Goal: Task Accomplishment & Management: Complete application form

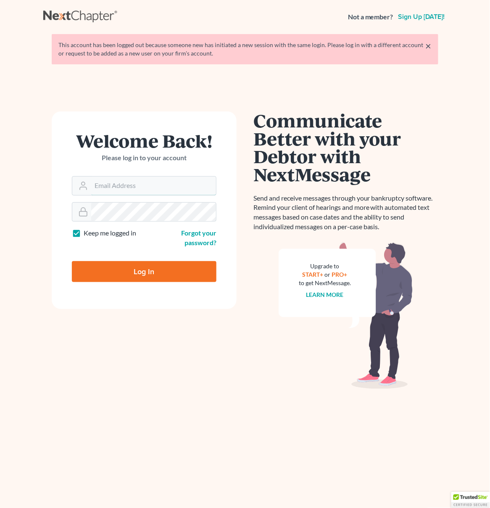
type input "whaddock@pendergraftsimon.com"
click at [181, 275] on input "Log In" at bounding box center [144, 271] width 145 height 21
type input "Thinking..."
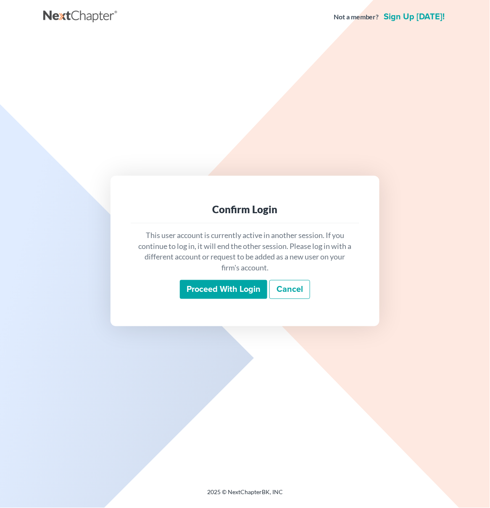
click at [208, 289] on input "Proceed with login" at bounding box center [223, 289] width 87 height 19
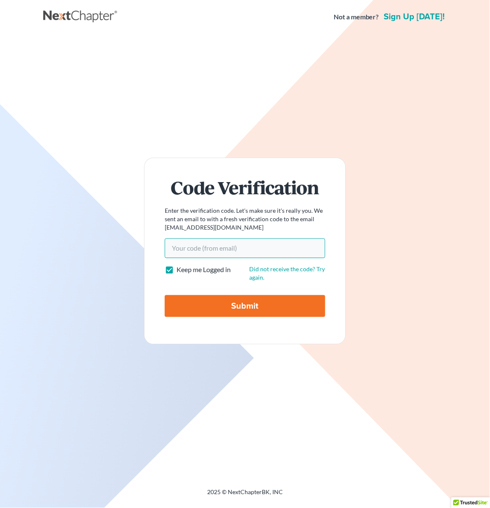
click at [188, 251] on input "Your code(from email)" at bounding box center [245, 247] width 161 height 19
paste input "4c6263"
type input "4c6263"
click at [165, 295] on input "Submit" at bounding box center [245, 306] width 161 height 22
type input "Thinking..."
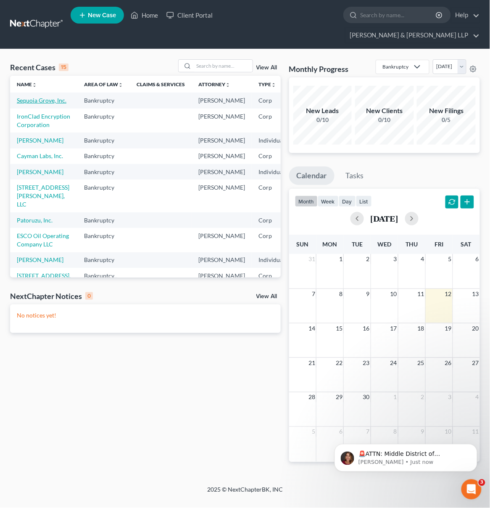
click at [22, 97] on link "Sequoia Grove, Inc." at bounding box center [42, 100] width 50 height 7
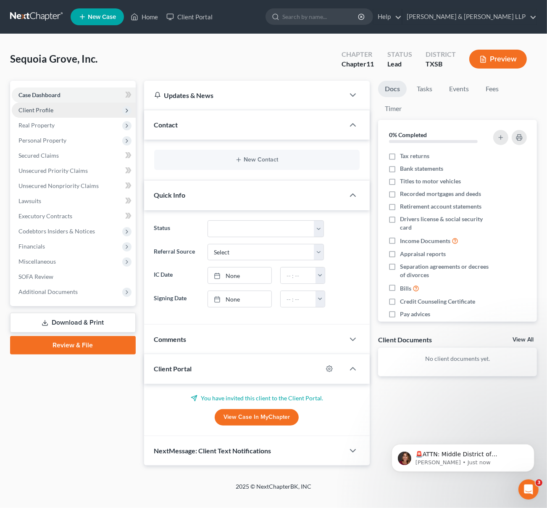
click at [43, 110] on span "Client Profile" at bounding box center [35, 109] width 35 height 7
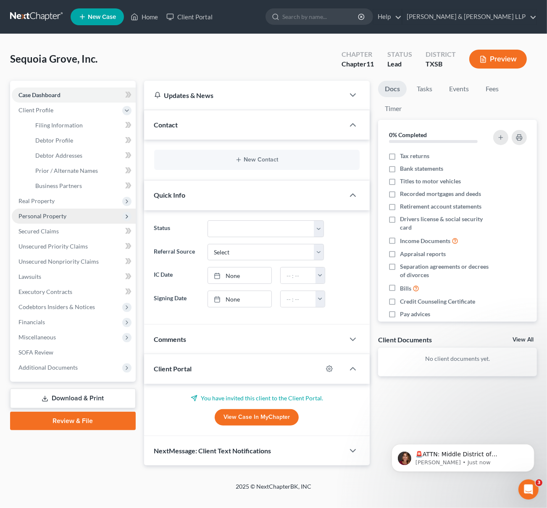
click at [53, 214] on span "Personal Property" at bounding box center [42, 215] width 48 height 7
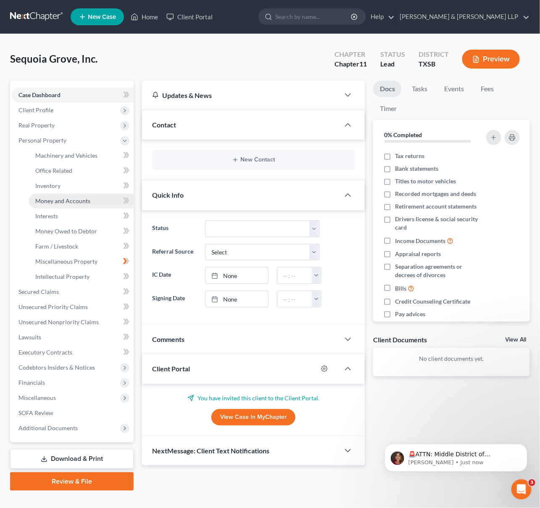
click at [74, 200] on span "Money and Accounts" at bounding box center [62, 200] width 55 height 7
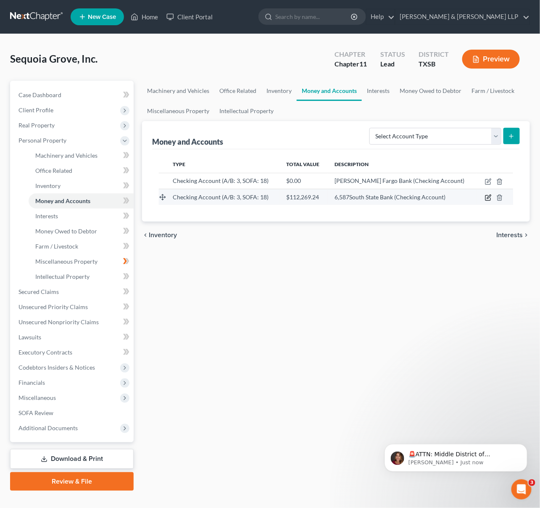
click at [488, 195] on icon "button" at bounding box center [488, 197] width 7 height 7
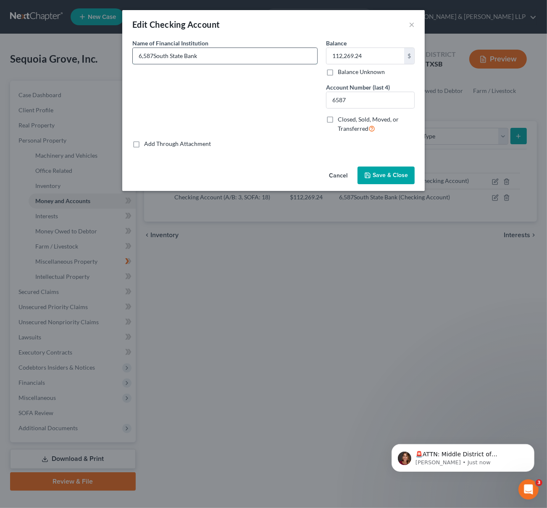
drag, startPoint x: 154, startPoint y: 54, endPoint x: 134, endPoint y: 58, distance: 20.9
click at [134, 58] on input "6,587South State Bank" at bounding box center [225, 56] width 185 height 16
type input "South State Bank"
click at [376, 173] on span "Save & Close" at bounding box center [390, 175] width 35 height 7
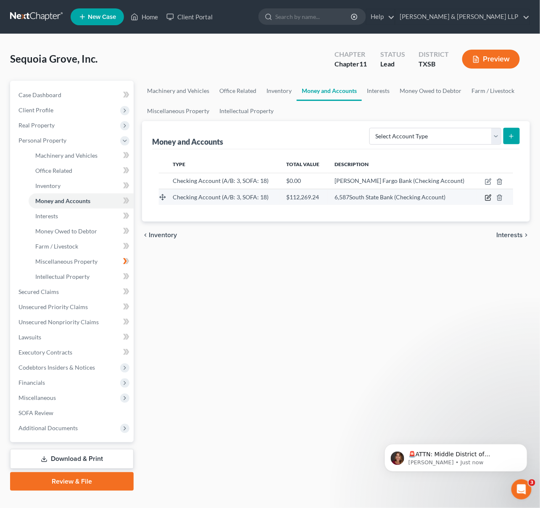
click at [490, 197] on icon "button" at bounding box center [489, 197] width 4 height 4
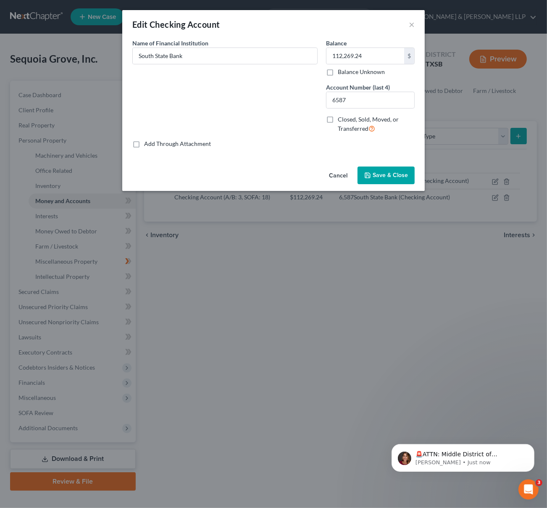
click at [386, 174] on span "Save & Close" at bounding box center [390, 175] width 35 height 7
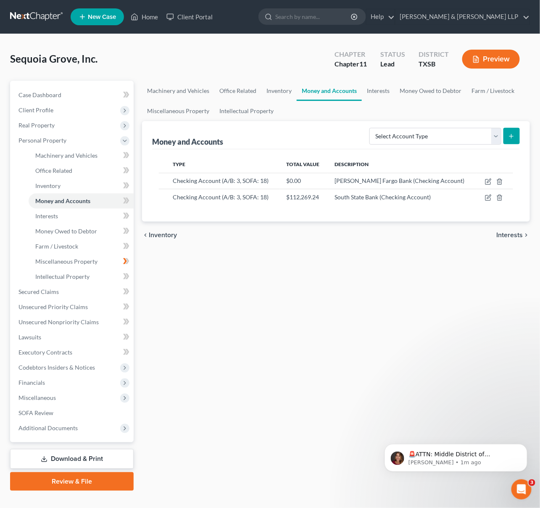
click at [252, 318] on div "Machinery and Vehicles Office Related Inventory Money and Accounts Interests Mo…" at bounding box center [336, 286] width 396 height 410
click at [63, 159] on link "Machinery and Vehicles" at bounding box center [81, 155] width 105 height 15
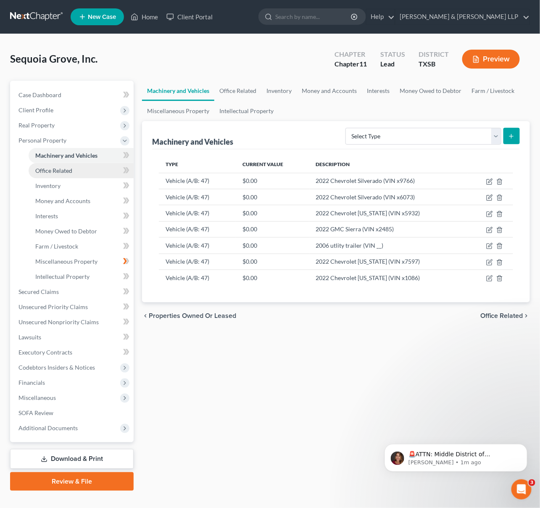
click at [69, 172] on span "Office Related" at bounding box center [53, 170] width 37 height 7
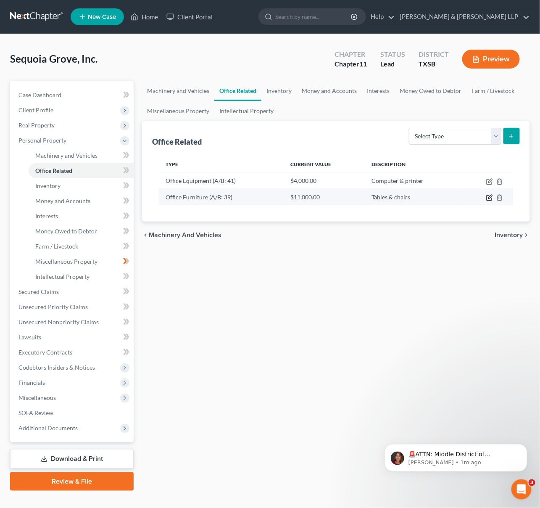
click at [490, 197] on icon "button" at bounding box center [489, 197] width 7 height 7
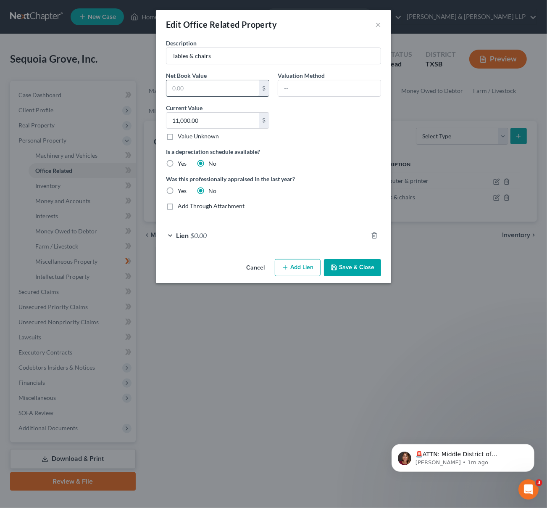
click at [200, 90] on input "text" at bounding box center [212, 88] width 92 height 16
type input "11,000"
type input "Debtor's opinion of value"
type input "1,000"
click at [226, 58] on input "Tables & chairs" at bounding box center [273, 56] width 214 height 16
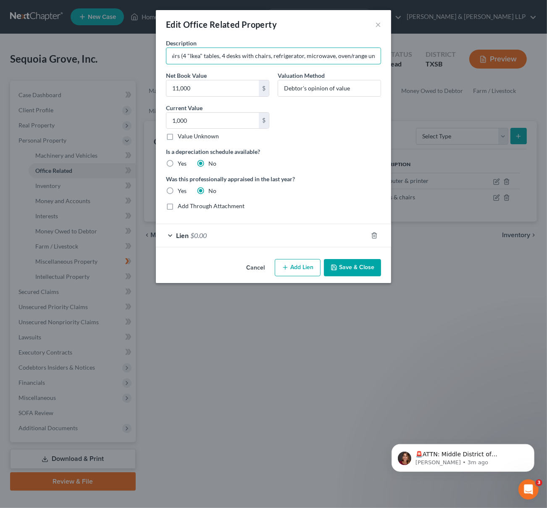
scroll to position [0, 33]
type input "Tables & chairs (4 "Ikea" tables, 4 desks with chairs, refrigerator, microwave,…"
click at [359, 269] on button "Save & Close" at bounding box center [352, 268] width 57 height 18
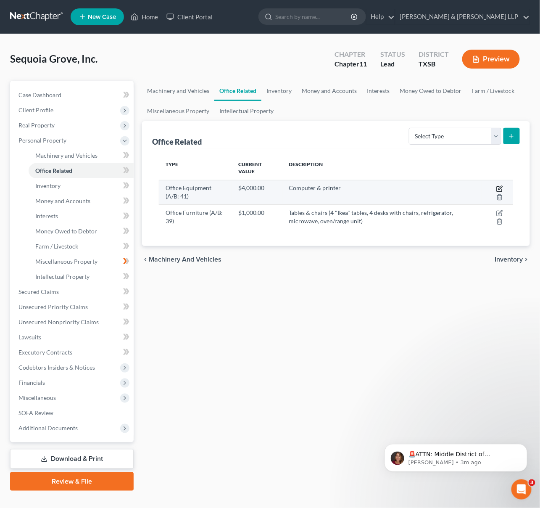
click at [500, 188] on icon "button" at bounding box center [499, 188] width 7 height 7
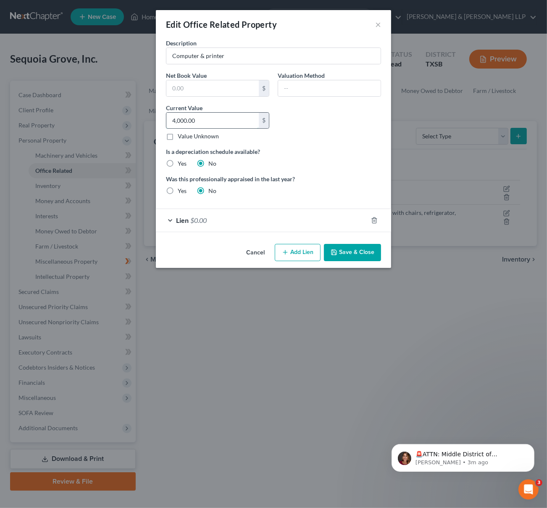
click at [199, 121] on input "4,000.00" at bounding box center [212, 121] width 92 height 16
type input "1,500"
click at [202, 84] on input "text" at bounding box center [212, 88] width 92 height 16
type input "4,000"
type input "Debtor's opinion of value"
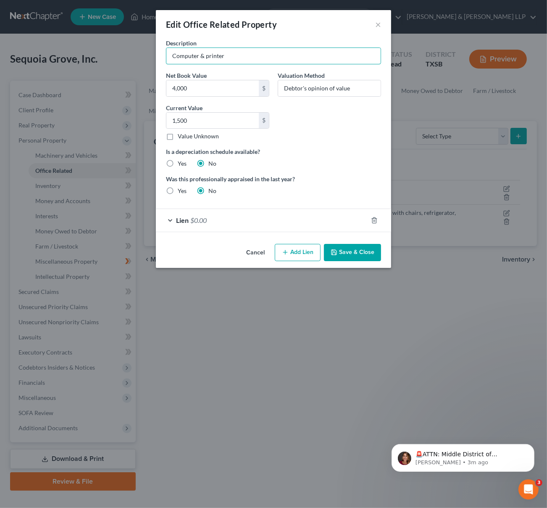
drag, startPoint x: 230, startPoint y: 56, endPoint x: 165, endPoint y: 53, distance: 64.8
click at [165, 53] on div "Description Computer & printer" at bounding box center [274, 52] width 224 height 26
type input "Laser printer/copier/scanner; 1 large-format printer; 4, Dell laptop computers;…"
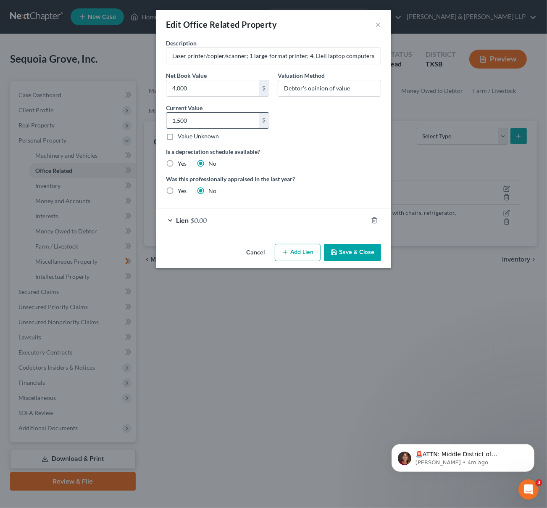
click at [191, 121] on input "1,500" at bounding box center [212, 121] width 92 height 16
drag, startPoint x: 177, startPoint y: 121, endPoint x: 170, endPoint y: 122, distance: 7.2
click at [170, 122] on input "1,500" at bounding box center [212, 121] width 92 height 16
click at [190, 120] on input "2,000" at bounding box center [212, 121] width 92 height 16
drag, startPoint x: 171, startPoint y: 119, endPoint x: 166, endPoint y: 124, distance: 6.5
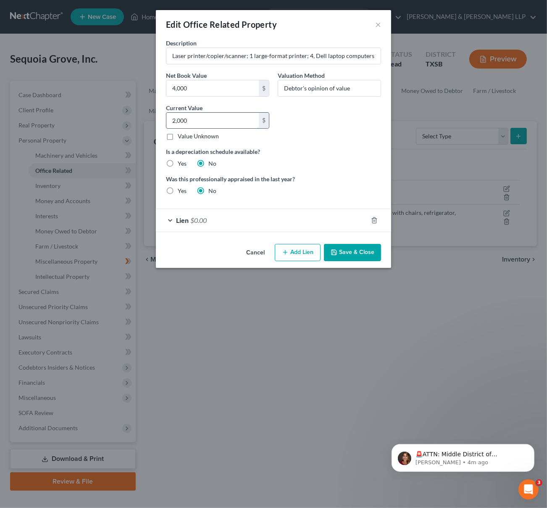
click at [164, 121] on div "Current Value 2,000.00 $ Value Unknown Balance Undetermined 2,000 $ Value Unkno…" at bounding box center [218, 121] width 112 height 37
type input "1,500"
click at [336, 249] on icon "button" at bounding box center [334, 252] width 7 height 7
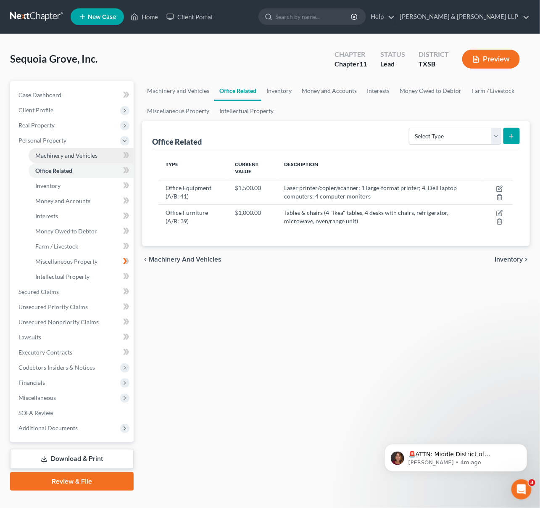
click at [75, 157] on span "Machinery and Vehicles" at bounding box center [66, 155] width 62 height 7
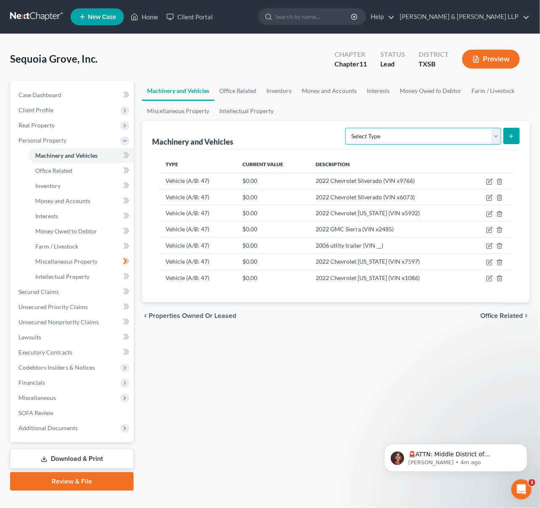
click at [425, 137] on select "Select Type Aircraft (A/B: 49) Other Machinery, Fixtures and Equipment (A/B: 50…" at bounding box center [424, 136] width 156 height 17
click at [415, 130] on select "Select Type Aircraft (A/B: 49) Other Machinery, Fixtures and Equipment (A/B: 50…" at bounding box center [424, 136] width 156 height 17
select select "other"
click at [347, 128] on select "Select Type Aircraft (A/B: 49) Other Machinery, Fixtures and Equipment (A/B: 50…" at bounding box center [424, 136] width 156 height 17
click at [511, 135] on icon "submit" at bounding box center [511, 136] width 7 height 7
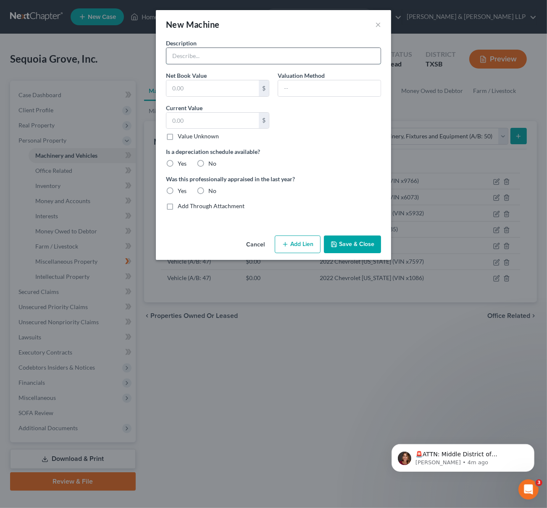
click at [201, 57] on input "text" at bounding box center [273, 56] width 214 height 16
click at [272, 56] on input "water pump, electric pressure washer, dirt tiller, shovels, [PERSON_NAME] &" at bounding box center [273, 56] width 214 height 16
type input "water pump, electric pressure washer, 2 wheelbarrows & dirt tiller, shovels, [P…"
click at [232, 86] on input "text" at bounding box center [212, 88] width 92 height 16
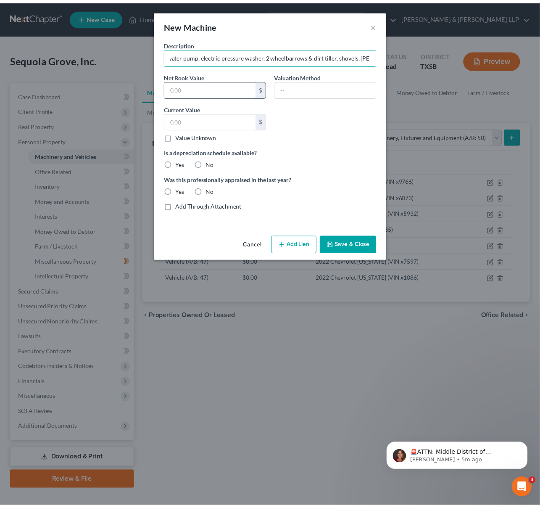
scroll to position [0, 0]
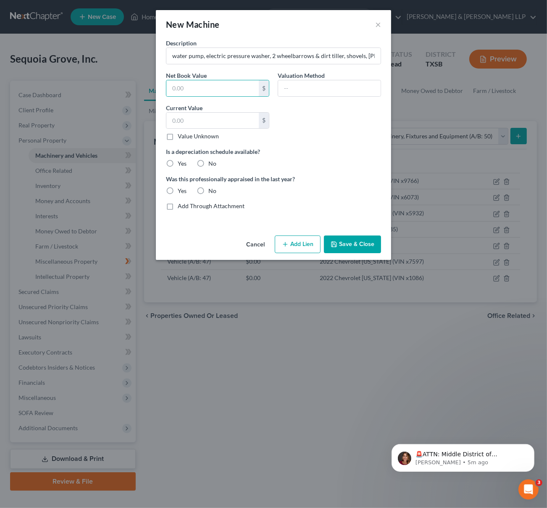
click at [317, 123] on div "Description water pump, electric pressure washer, 2 wheelbarrows & dirt tiller,…" at bounding box center [274, 128] width 224 height 178
click at [306, 89] on input "text" at bounding box center [329, 88] width 103 height 16
type input "Debtor's opinion of value"
type input "750"
click at [209, 164] on label "No" at bounding box center [213, 163] width 8 height 8
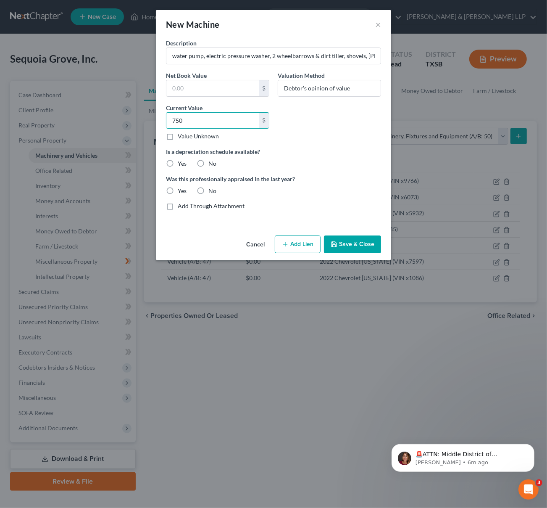
click at [212, 164] on input "No" at bounding box center [214, 161] width 5 height 5
radio input "true"
click at [209, 191] on label "No" at bounding box center [213, 191] width 8 height 8
click at [212, 191] on input "No" at bounding box center [214, 189] width 5 height 5
radio input "true"
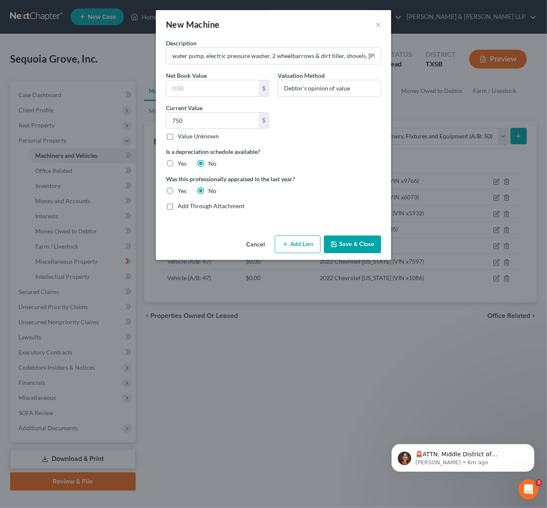
click at [348, 243] on button "Save & Close" at bounding box center [352, 244] width 57 height 18
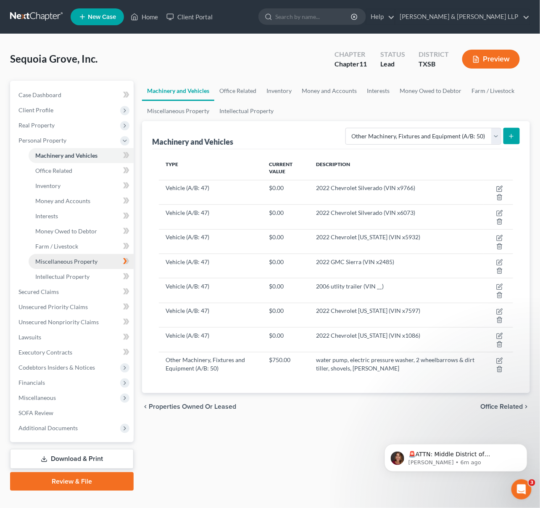
click at [50, 265] on link "Miscellaneous Property" at bounding box center [81, 261] width 105 height 15
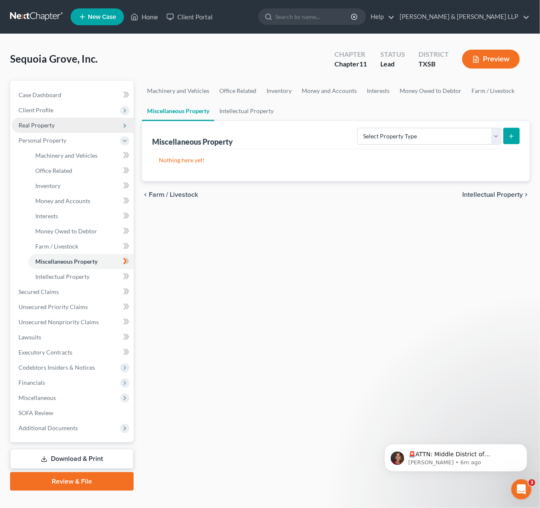
click at [48, 122] on span "Real Property" at bounding box center [36, 124] width 36 height 7
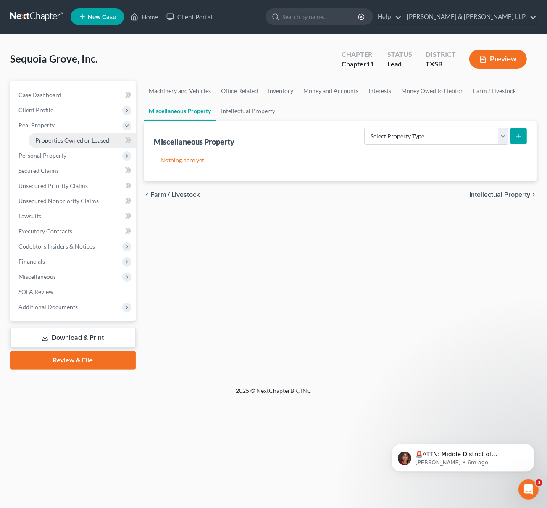
click at [102, 141] on span "Properties Owned or Leased" at bounding box center [72, 140] width 74 height 7
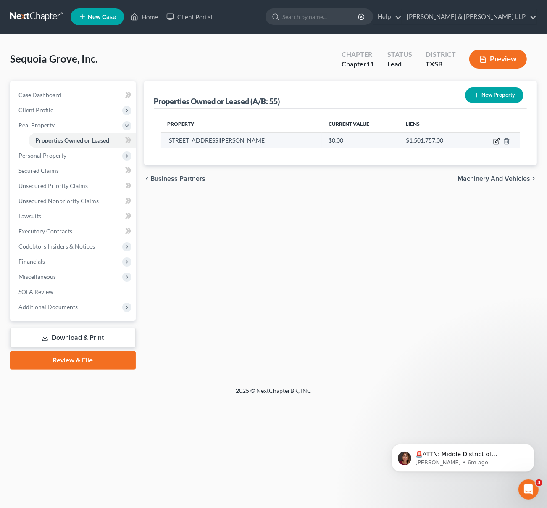
click at [496, 141] on icon "button" at bounding box center [498, 140] width 4 height 4
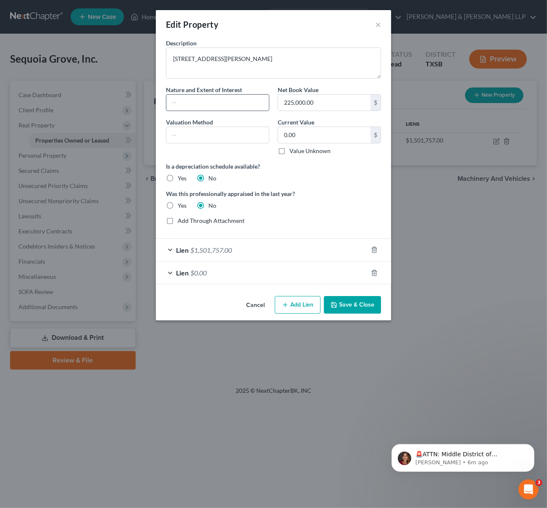
click at [213, 100] on input "text" at bounding box center [217, 103] width 103 height 16
type input "Fee Simple"
click at [238, 131] on input "text" at bounding box center [217, 135] width 103 height 16
type input "Tax appraisal value"
drag, startPoint x: 311, startPoint y: 136, endPoint x: 283, endPoint y: 138, distance: 27.9
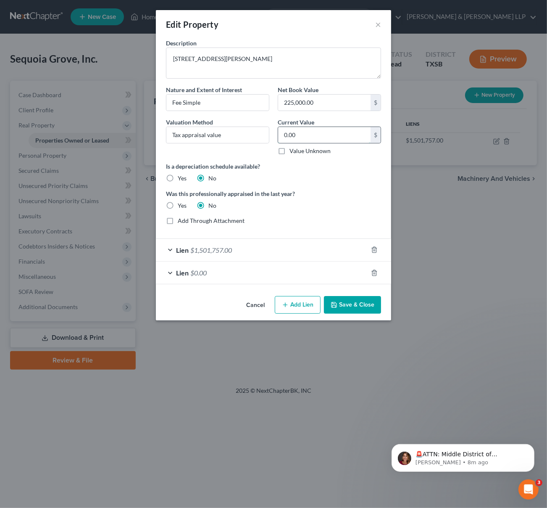
click at [283, 138] on input "0.00" at bounding box center [324, 135] width 92 height 16
type input "186,796"
click at [357, 303] on button "Save & Close" at bounding box center [352, 305] width 57 height 18
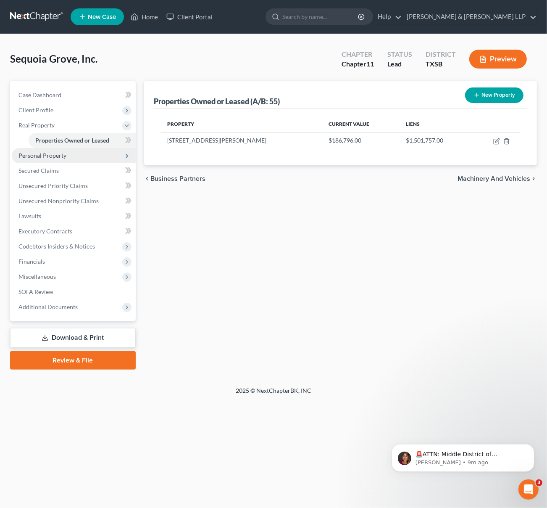
click at [61, 154] on span "Personal Property" at bounding box center [42, 155] width 48 height 7
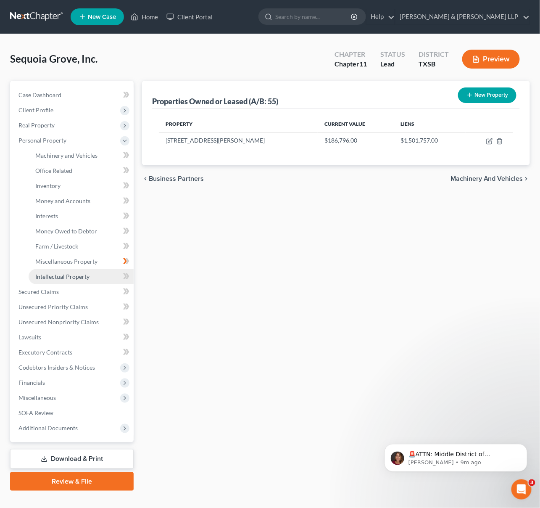
click at [76, 274] on span "Intellectual Property" at bounding box center [62, 276] width 54 height 7
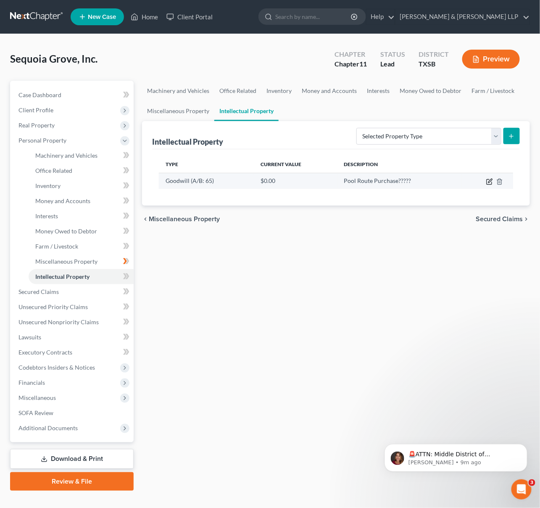
click at [491, 182] on icon "button" at bounding box center [489, 181] width 7 height 7
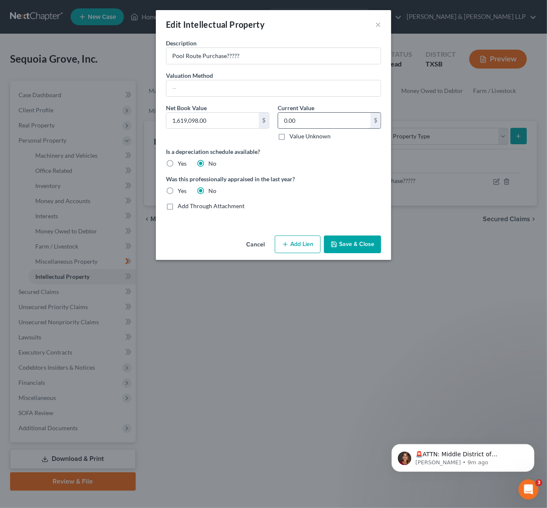
drag, startPoint x: 299, startPoint y: 119, endPoint x: 310, endPoint y: 120, distance: 11.0
click at [310, 120] on input "0.00" at bounding box center [324, 121] width 92 height 16
drag, startPoint x: 310, startPoint y: 120, endPoint x: 285, endPoint y: 119, distance: 25.2
click at [285, 119] on input "0.00" at bounding box center [324, 121] width 92 height 16
type input "1.00"
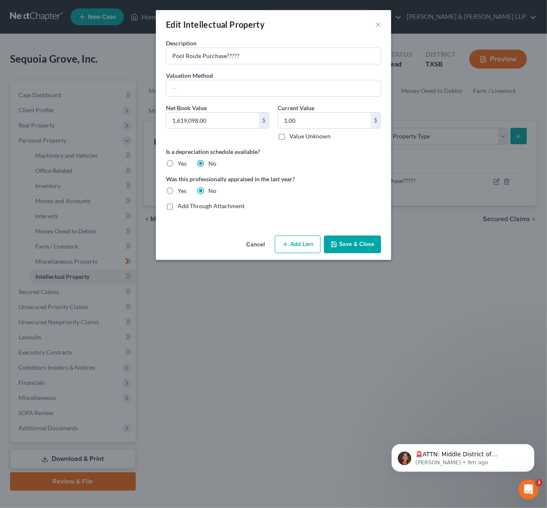
click at [348, 244] on button "Save & Close" at bounding box center [352, 244] width 57 height 18
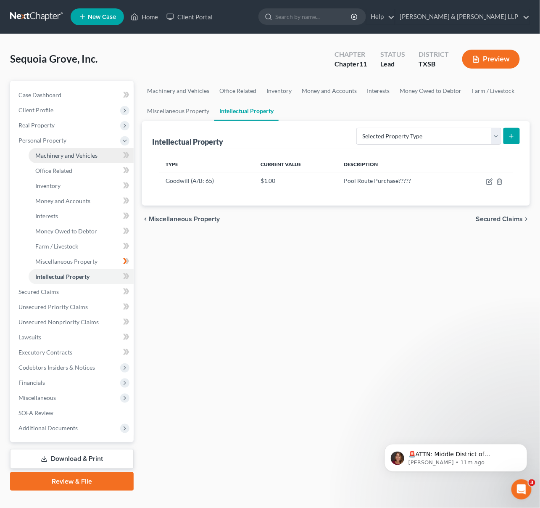
click at [80, 153] on span "Machinery and Vehicles" at bounding box center [66, 155] width 62 height 7
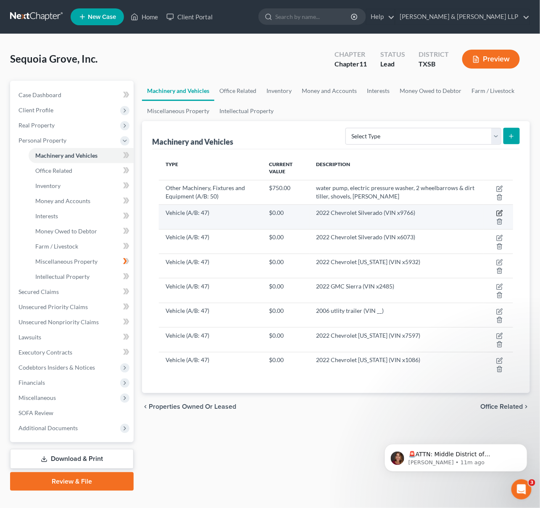
click at [500, 211] on icon "button" at bounding box center [499, 213] width 7 height 7
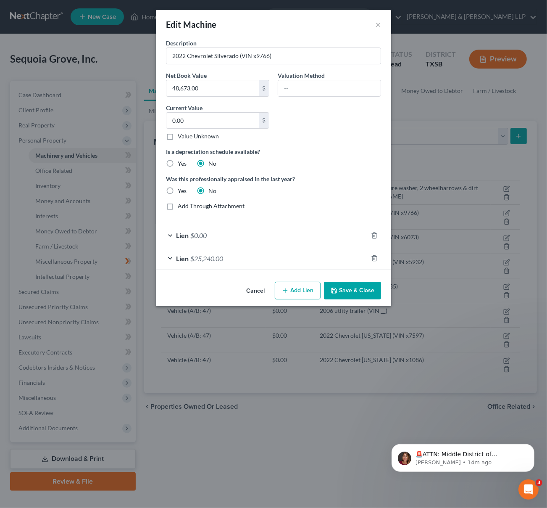
click at [260, 290] on button "Cancel" at bounding box center [256, 290] width 32 height 17
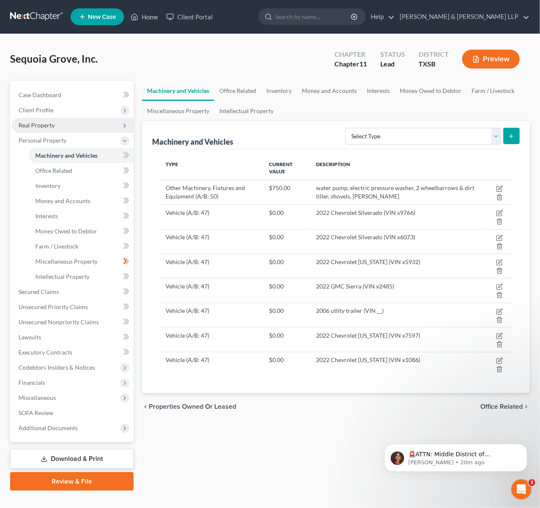
click at [44, 124] on span "Real Property" at bounding box center [36, 124] width 36 height 7
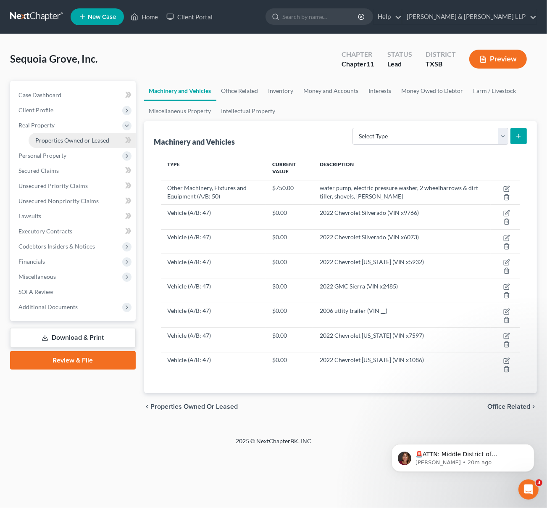
click at [79, 139] on span "Properties Owned or Leased" at bounding box center [72, 140] width 74 height 7
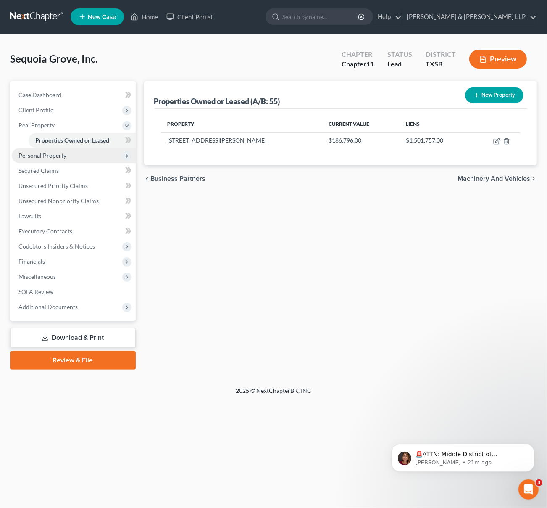
click at [55, 154] on span "Personal Property" at bounding box center [42, 155] width 48 height 7
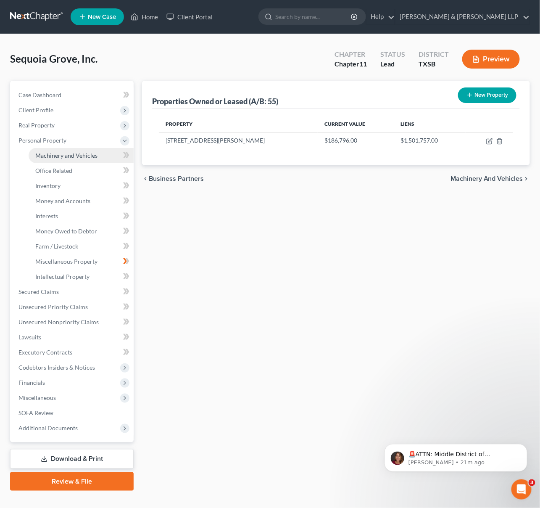
click at [67, 155] on span "Machinery and Vehicles" at bounding box center [66, 155] width 62 height 7
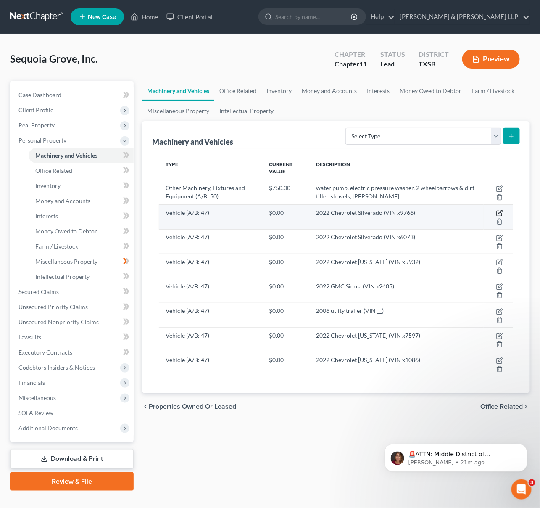
click at [500, 214] on icon "button" at bounding box center [499, 213] width 7 height 7
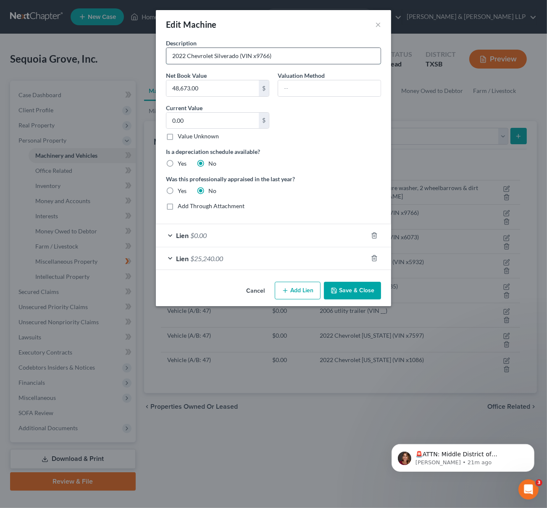
drag, startPoint x: 253, startPoint y: 56, endPoint x: 269, endPoint y: 57, distance: 15.6
click at [269, 57] on input "2022 Chevrolet Silverado (VIN x9766)" at bounding box center [273, 56] width 214 height 16
paste input "3GCPABEK1NG63"
drag, startPoint x: 254, startPoint y: 55, endPoint x: 256, endPoint y: 66, distance: 10.6
click at [254, 56] on input "2022 Chevrolet Silverado (VIN [US_VEHICLE_IDENTIFICATION_NUMBER])" at bounding box center [273, 56] width 214 height 16
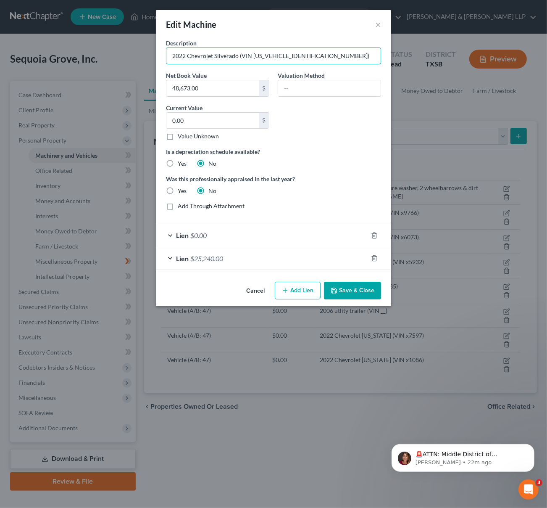
type input "2022 Chevrolet Silverado (VIN [US_VEHICLE_IDENTIFICATION_NUMBER])"
click at [261, 292] on button "Cancel" at bounding box center [256, 290] width 32 height 17
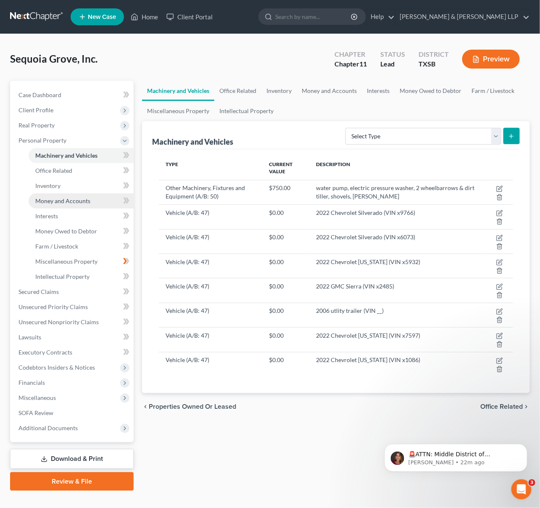
click at [79, 198] on span "Money and Accounts" at bounding box center [62, 200] width 55 height 7
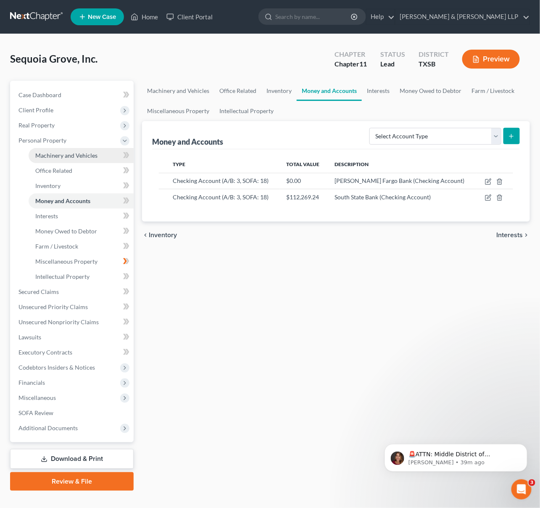
click at [95, 157] on span "Machinery and Vehicles" at bounding box center [66, 155] width 62 height 7
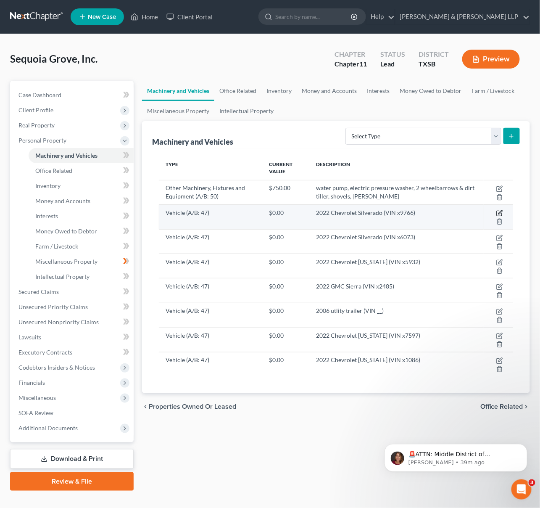
click at [498, 211] on icon "button" at bounding box center [499, 213] width 7 height 7
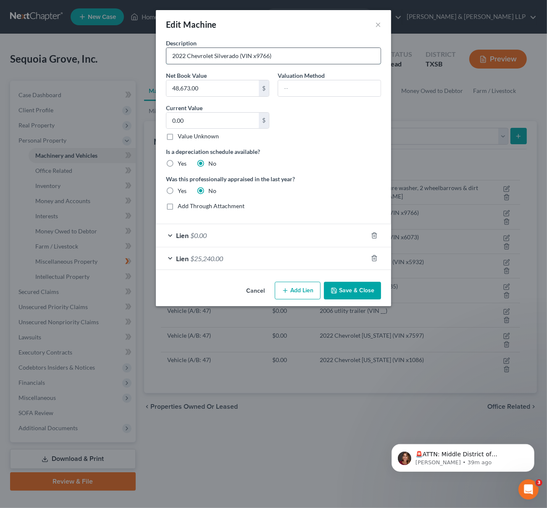
click at [255, 58] on input "2022 Chevrolet Silverado (VIN x9766)" at bounding box center [273, 56] width 214 height 16
drag, startPoint x: 253, startPoint y: 55, endPoint x: 269, endPoint y: 56, distance: 16.4
click at [269, 56] on input "2022 Chevrolet Silverado (VIN x9766)" at bounding box center [273, 56] width 214 height 16
paste input "3GCPABEK1NG63"
click at [255, 55] on input "2022 Chevrolet Silverado (VIN [US_VEHICLE_IDENTIFICATION_NUMBER])" at bounding box center [273, 56] width 214 height 16
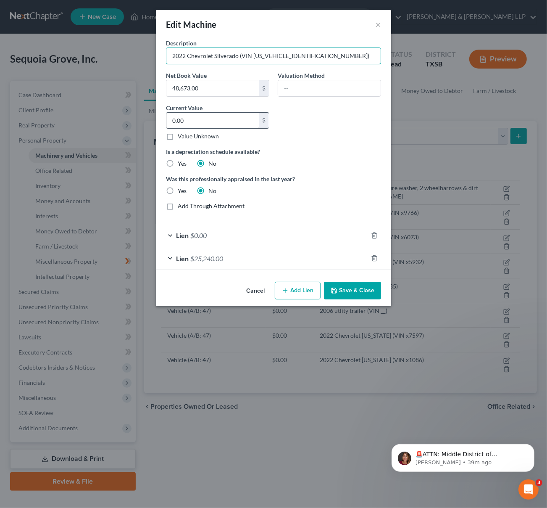
type input "2022 Chevrolet Silverado (VIN [US_VEHICLE_IDENTIFICATION_NUMBER])"
drag, startPoint x: 211, startPoint y: 121, endPoint x: 190, endPoint y: 121, distance: 21.4
click at [190, 121] on input "0.00" at bounding box center [212, 121] width 92 height 16
type input "30,145"
click at [340, 291] on button "Save & Close" at bounding box center [352, 291] width 57 height 18
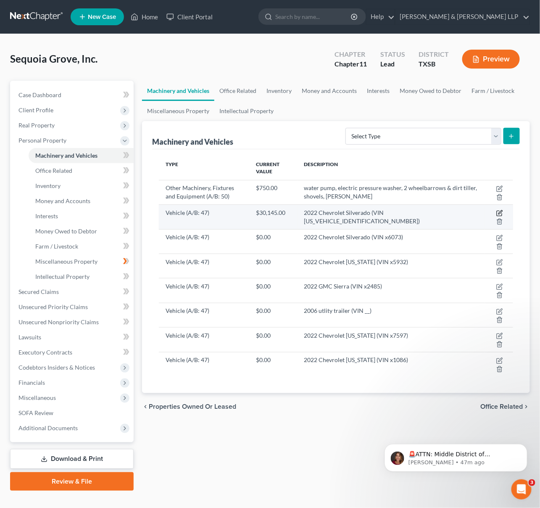
click at [499, 212] on icon "button" at bounding box center [499, 213] width 7 height 7
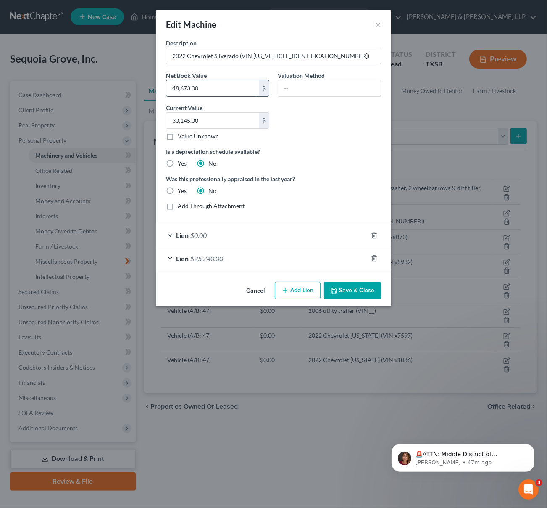
drag, startPoint x: 219, startPoint y: 87, endPoint x: 209, endPoint y: 87, distance: 9.7
click at [209, 87] on input "48,673.00" at bounding box center [212, 88] width 92 height 16
drag, startPoint x: 191, startPoint y: 88, endPoint x: 162, endPoint y: 90, distance: 29.5
click at [161, 88] on div "Description 2022 Chevrolet Silverado (VIN [US_VEHICLE_IDENTIFICATION_NUMBER]) N…" at bounding box center [273, 159] width 235 height 240
type input "23,250"
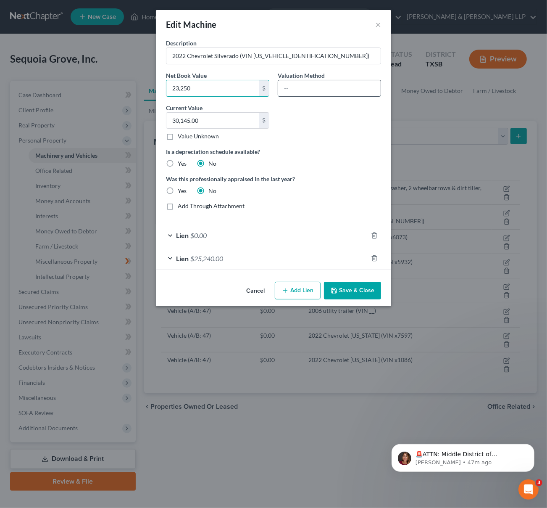
click at [298, 83] on input "text" at bounding box center [329, 88] width 103 height 16
type input "NADA Bluebook"
click at [338, 291] on button "Save & Close" at bounding box center [352, 291] width 57 height 18
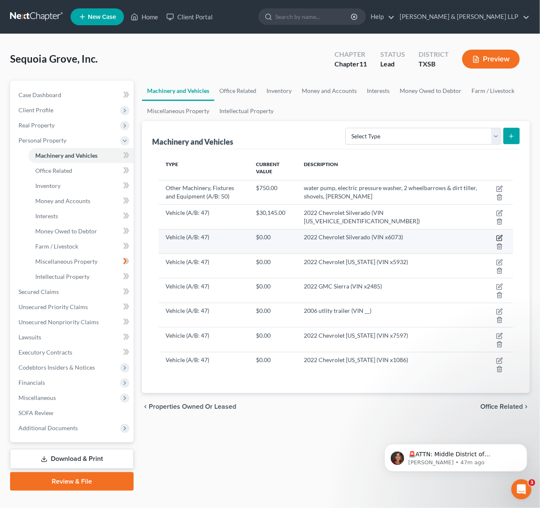
click at [499, 237] on icon "button" at bounding box center [499, 238] width 7 height 7
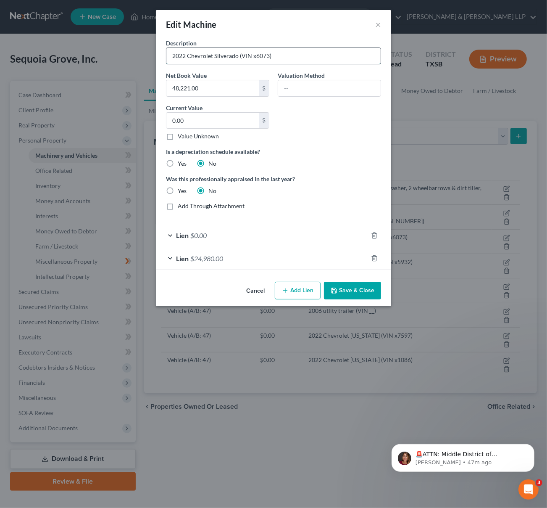
drag, startPoint x: 253, startPoint y: 57, endPoint x: 268, endPoint y: 56, distance: 15.1
click at [268, 56] on input "2022 Chevrolet Silverado (VIN x6073)" at bounding box center [273, 56] width 214 height 16
paste input "3GCPABEKXNG63"
type input "2022 Chevrolet Silverado (VIN [US_VEHICLE_IDENTIFICATION_NUMBER])"
click at [351, 291] on button "Save & Close" at bounding box center [352, 291] width 57 height 18
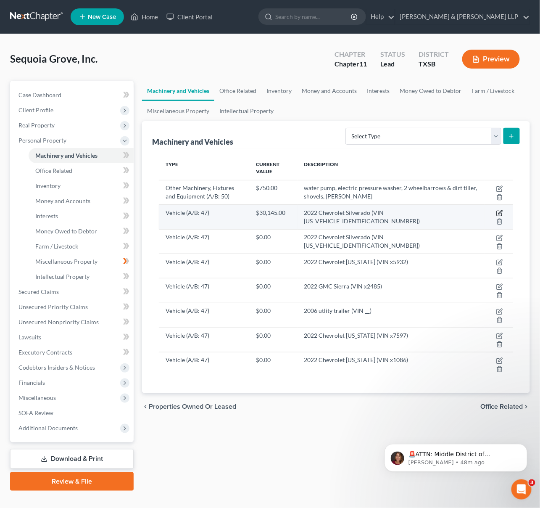
click at [500, 212] on icon "button" at bounding box center [499, 213] width 7 height 7
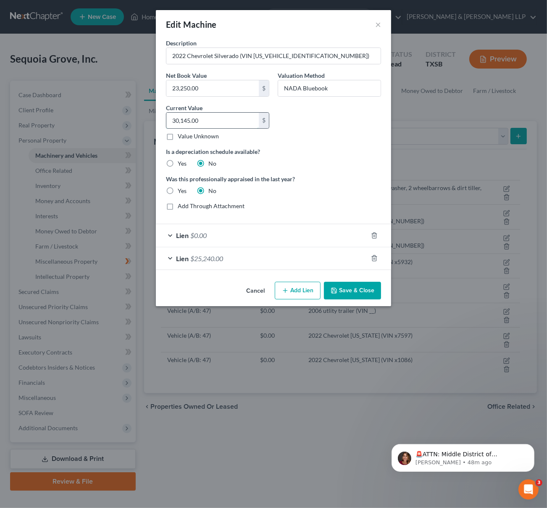
drag, startPoint x: 207, startPoint y: 120, endPoint x: 225, endPoint y: 121, distance: 18.1
click at [225, 121] on input "30,145.00" at bounding box center [212, 121] width 92 height 16
drag, startPoint x: 201, startPoint y: 120, endPoint x: 161, endPoint y: 121, distance: 39.9
click at [161, 121] on div "Description 2022 Chevrolet Silverado (VIN [US_VEHICLE_IDENTIFICATION_NUMBER]) N…" at bounding box center [273, 159] width 235 height 240
type input "23,250"
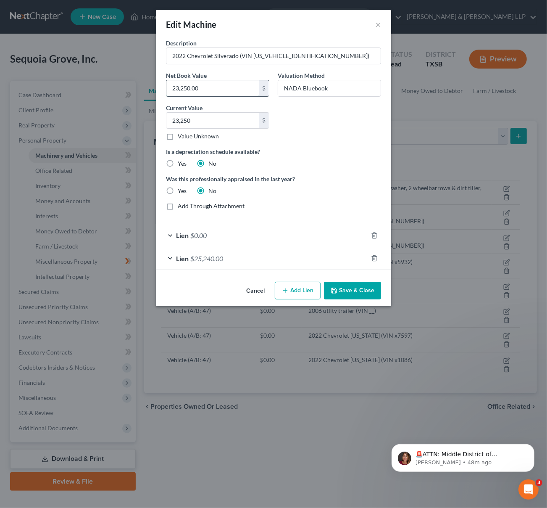
click at [209, 88] on input "23,250.00" at bounding box center [212, 88] width 92 height 16
click at [354, 290] on button "Save & Close" at bounding box center [352, 291] width 57 height 18
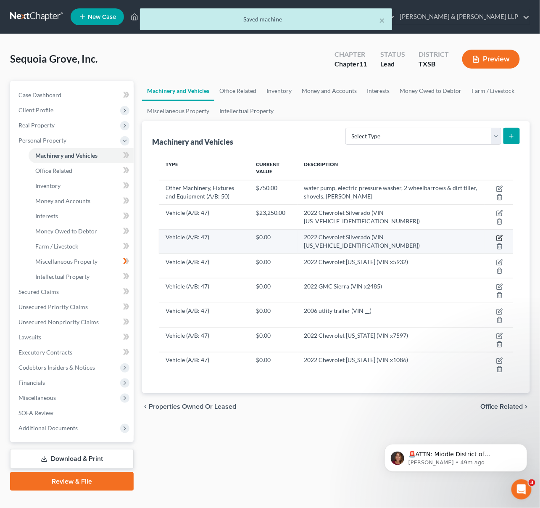
click at [502, 236] on icon "button" at bounding box center [499, 238] width 7 height 7
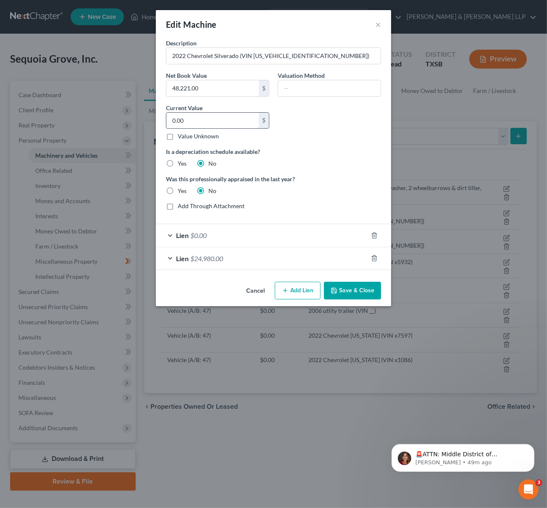
click at [236, 122] on input "0.00" at bounding box center [212, 121] width 92 height 16
type input "23,250"
click at [346, 290] on button "Save & Close" at bounding box center [352, 291] width 57 height 18
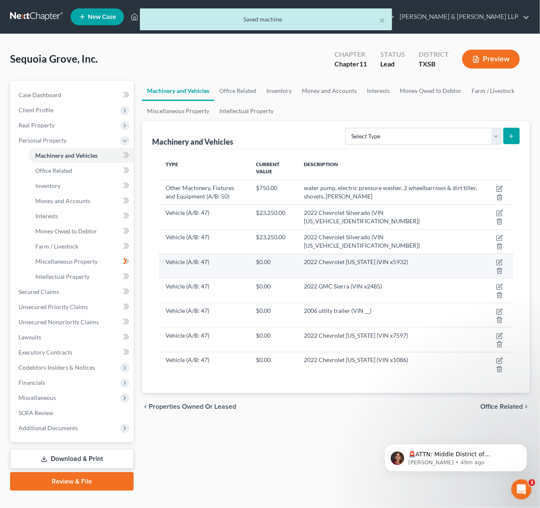
click at [402, 261] on td "2022 Chevrolet [US_STATE] (VIN x5932)" at bounding box center [391, 265] width 187 height 24
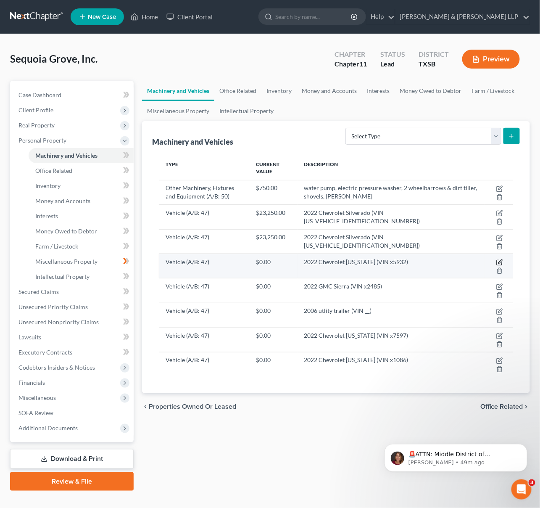
click at [501, 260] on icon "button" at bounding box center [501, 261] width 4 height 4
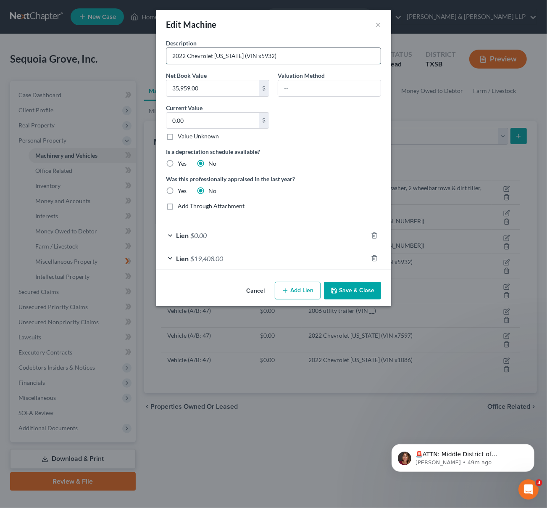
drag, startPoint x: 252, startPoint y: 56, endPoint x: 268, endPoint y: 57, distance: 16.4
click at [268, 57] on input "2022 Chevrolet [US_STATE] (VIN x5932)" at bounding box center [273, 56] width 214 height 16
paste input "1GCGSBEA8N127"
type input "2022 Chevrolet [US_STATE] (VIN [US_VEHICLE_IDENTIFICATION_NUMBER])"
drag, startPoint x: 190, startPoint y: 121, endPoint x: 206, endPoint y: 119, distance: 16.1
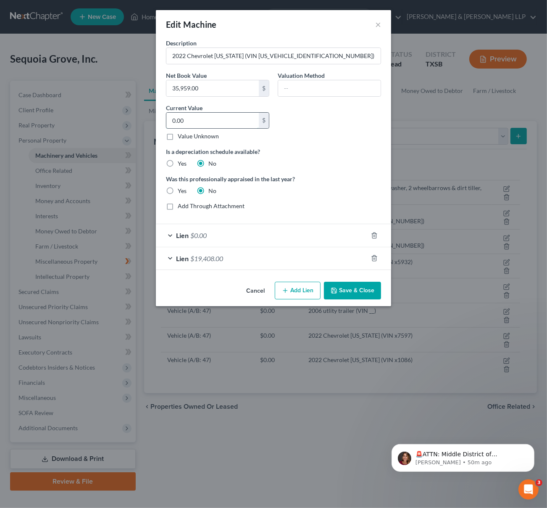
click at [206, 119] on input "0.00" at bounding box center [212, 121] width 92 height 16
drag, startPoint x: 188, startPoint y: 119, endPoint x: 166, endPoint y: 119, distance: 21.9
click at [166, 119] on input "0.00" at bounding box center [212, 121] width 92 height 16
type input "18,000"
click at [351, 292] on button "Save & Close" at bounding box center [352, 291] width 57 height 18
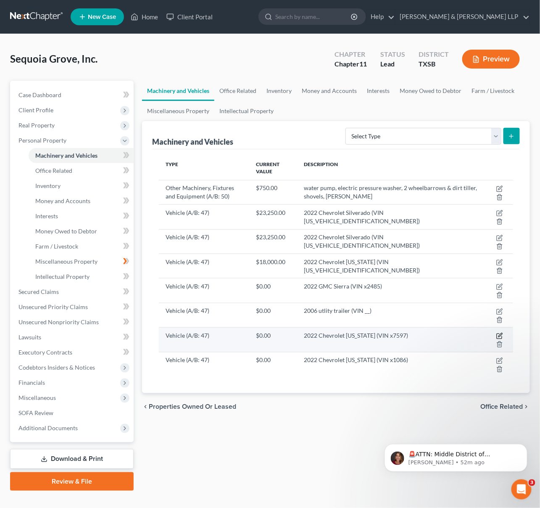
click at [499, 335] on icon "button" at bounding box center [499, 336] width 7 height 7
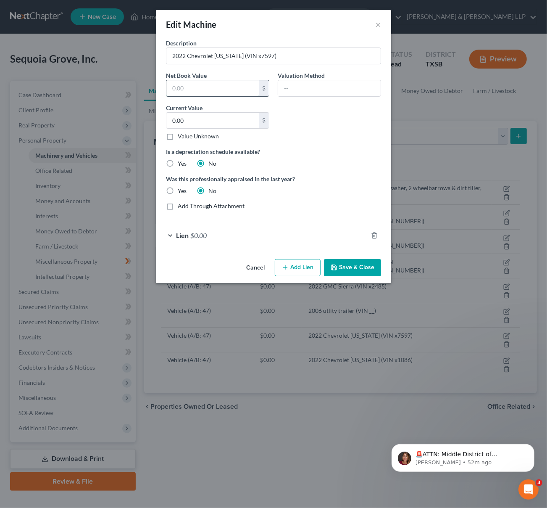
drag, startPoint x: 180, startPoint y: 86, endPoint x: 196, endPoint y: 95, distance: 17.7
click at [181, 87] on input "text" at bounding box center [212, 88] width 92 height 16
click at [301, 89] on input "text" at bounding box center [329, 88] width 103 height 16
type input "18000"
click at [367, 267] on button "Save & Close" at bounding box center [352, 268] width 57 height 18
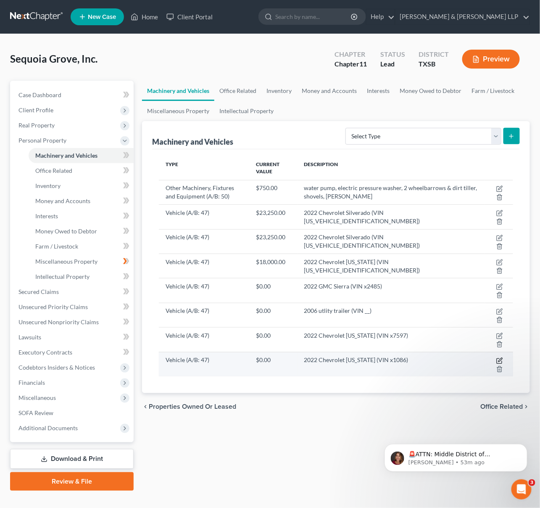
click at [499, 359] on icon "button" at bounding box center [499, 360] width 7 height 7
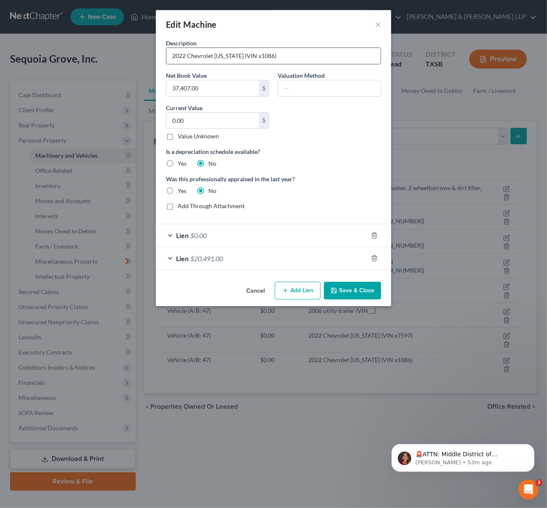
drag, startPoint x: 257, startPoint y: 55, endPoint x: 267, endPoint y: 55, distance: 10.1
click at [267, 55] on input "2022 Chevrolet [US_STATE] (VIN x1086)" at bounding box center [273, 56] width 214 height 16
paste input "1GCGSBEN9N133"
type input "2022 Chevrolet [US_STATE] (VIN [US_VEHICLE_IDENTIFICATION_NUMBER])"
click at [215, 121] on input "0.00" at bounding box center [212, 121] width 92 height 16
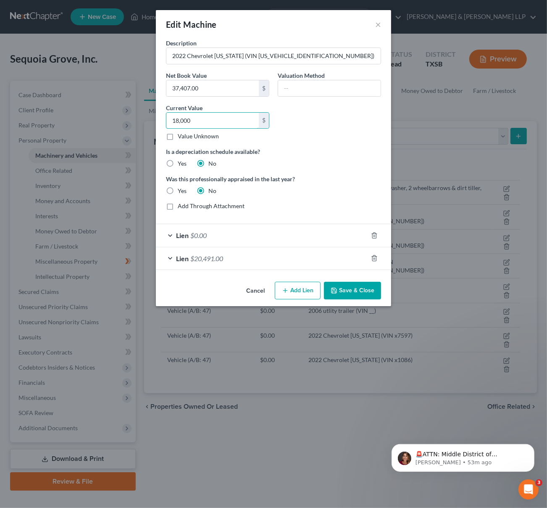
type input "18,000"
click at [357, 288] on button "Save & Close" at bounding box center [352, 291] width 57 height 18
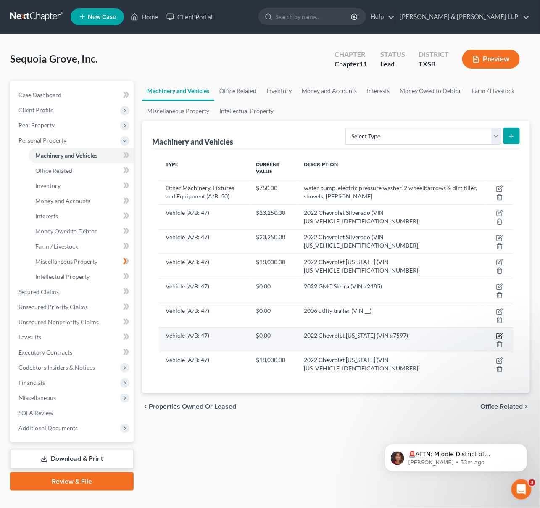
click at [500, 335] on icon "button" at bounding box center [501, 335] width 4 height 4
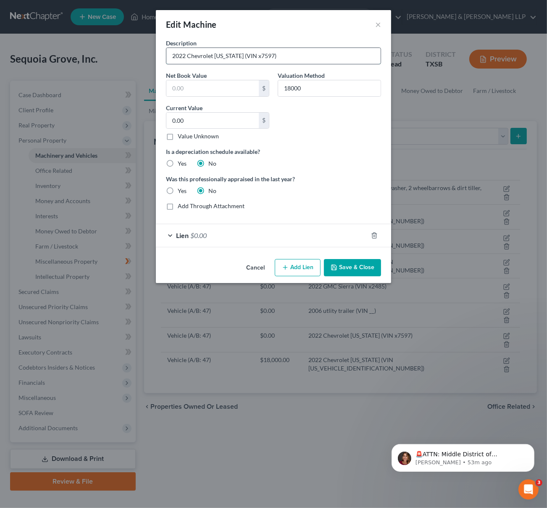
drag, startPoint x: 253, startPoint y: 57, endPoint x: 268, endPoint y: 57, distance: 15.1
click at [268, 57] on input "2022 Chevrolet [US_STATE] (VIN x7597)" at bounding box center [273, 56] width 214 height 16
paste input "1GCGSBEN3N132"
type input "2022 Chevrolet [US_STATE] (VIN [US_VEHICLE_IDENTIFICATION_NUMBER])"
click at [361, 269] on button "Save & Close" at bounding box center [352, 268] width 57 height 18
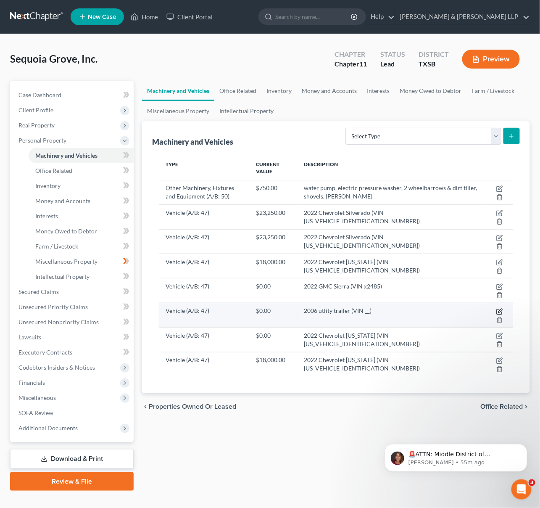
click at [499, 311] on icon "button" at bounding box center [501, 311] width 4 height 4
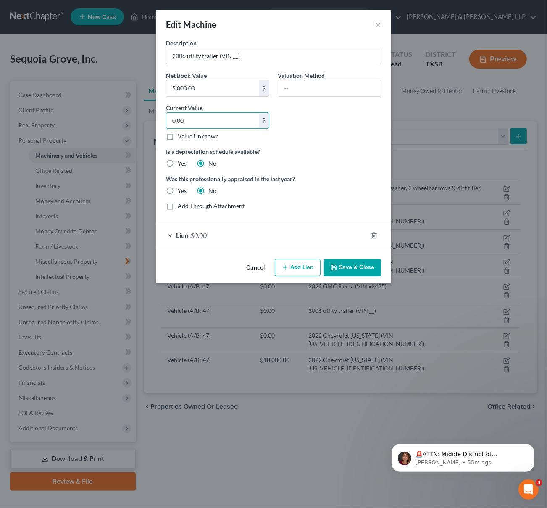
drag, startPoint x: 200, startPoint y: 121, endPoint x: 162, endPoint y: 121, distance: 37.4
click at [162, 121] on div "Current Value 0.00 $ Value Unknown Balance Undetermined 0.00 $ Value Unknown" at bounding box center [218, 121] width 112 height 37
type input "41,500"
drag, startPoint x: 231, startPoint y: 55, endPoint x: 236, endPoint y: 55, distance: 5.0
click at [236, 55] on input "2006 utlity trailer (VIN __)" at bounding box center [273, 56] width 214 height 16
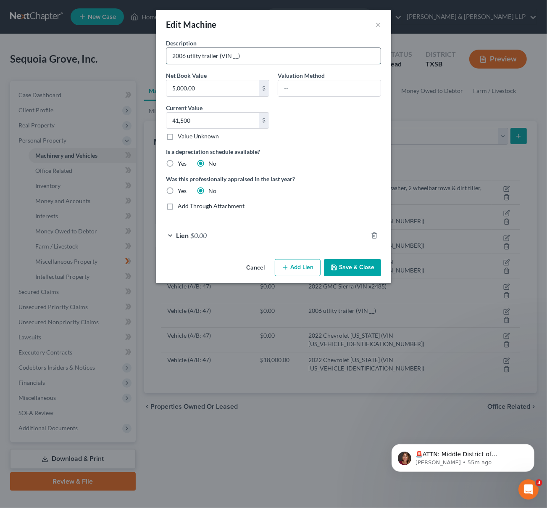
click at [232, 56] on input "2006 utlity trailer (VIN __)" at bounding box center [273, 56] width 214 height 16
paste input "[US_VEHICLE_IDENTIFICATION_NUMBER]"
type input "2006 utlity trailer (VIN [US_VEHICLE_IDENTIFICATION_NUMBER])"
click at [343, 258] on div "Cancel Add Lien Add Lease Add Exemption Save & Close" at bounding box center [273, 270] width 235 height 28
click at [345, 265] on button "Save & Close" at bounding box center [352, 268] width 57 height 18
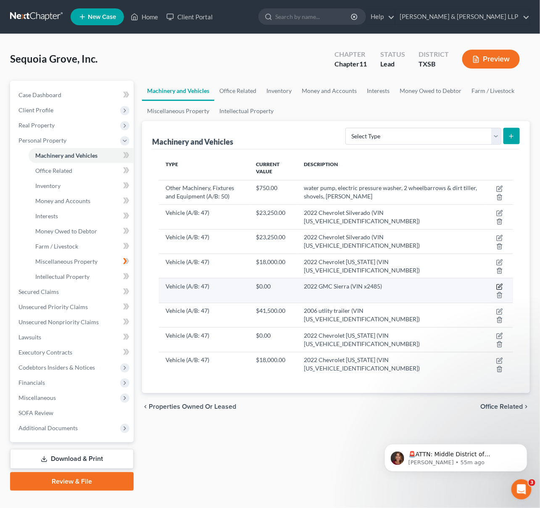
click at [499, 286] on icon "button" at bounding box center [499, 286] width 7 height 7
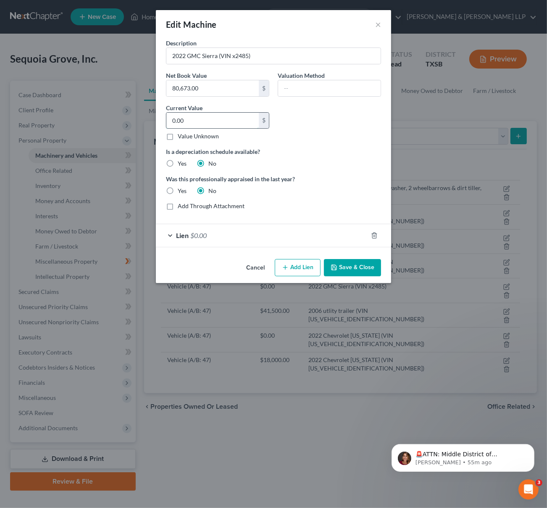
click at [195, 120] on input "0.00" at bounding box center [212, 121] width 92 height 16
type input "41,500"
drag, startPoint x: 233, startPoint y: 57, endPoint x: 248, endPoint y: 56, distance: 14.8
click at [248, 56] on input "2022 GMC Sierra (VIN x2485)" at bounding box center [273, 56] width 214 height 16
paste input "3GTUUGED9NG68"
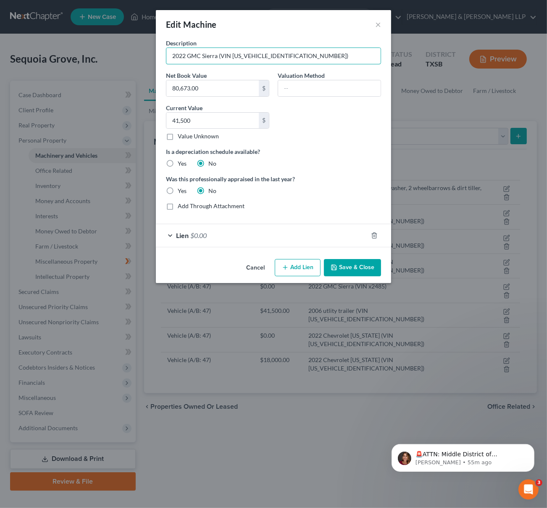
type input "2022 GMC Sierra (VIN [US_VEHICLE_IDENTIFICATION_NUMBER])"
click at [342, 268] on button "Save & Close" at bounding box center [352, 268] width 57 height 18
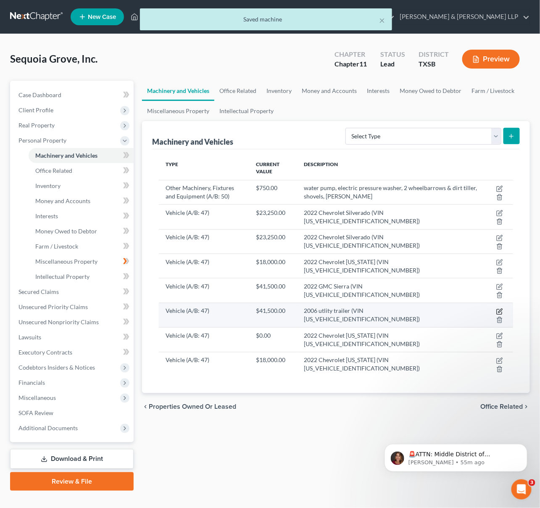
click at [500, 311] on icon "button" at bounding box center [499, 311] width 7 height 7
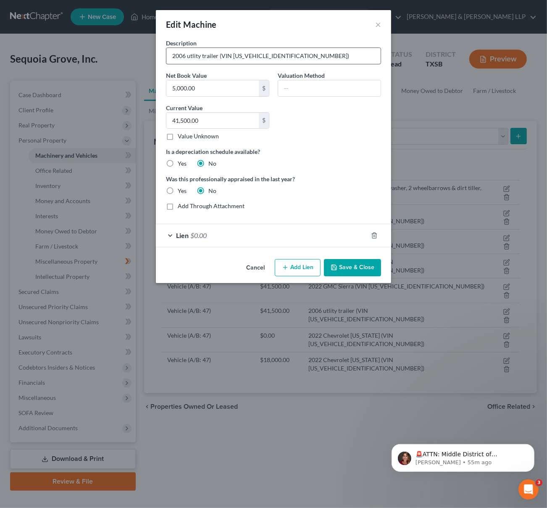
drag, startPoint x: 218, startPoint y: 56, endPoint x: 303, endPoint y: 53, distance: 84.5
click at [303, 53] on input "2006 utlity trailer (VIN [US_VEHICLE_IDENTIFICATION_NUMBER])" at bounding box center [273, 56] width 214 height 16
type input "2006 utlity trailer"
click at [342, 151] on label "Is a depreciation schedule available?" at bounding box center [273, 151] width 215 height 9
click at [297, 88] on input "text" at bounding box center [329, 88] width 103 height 16
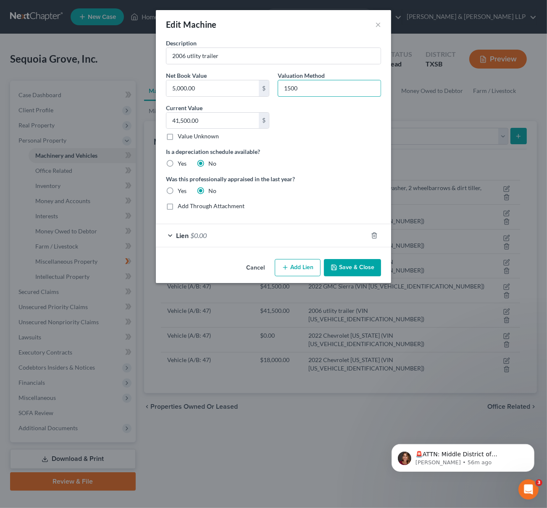
type input "1500"
click at [356, 268] on button "Save & Close" at bounding box center [352, 268] width 57 height 18
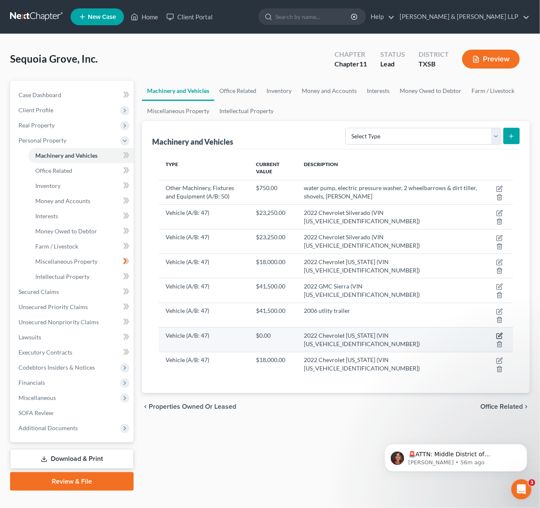
click at [499, 335] on icon "button" at bounding box center [499, 336] width 7 height 7
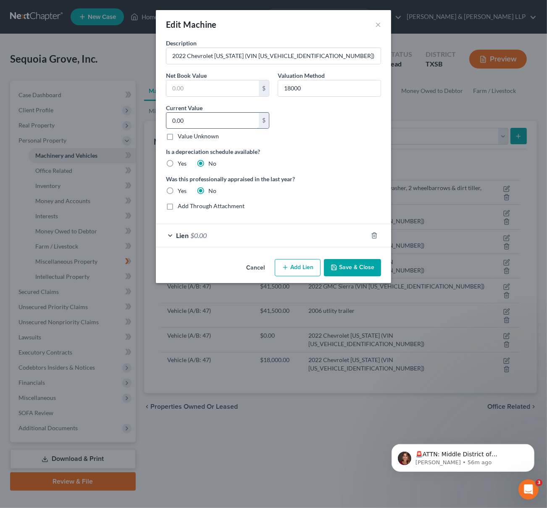
drag, startPoint x: 206, startPoint y: 126, endPoint x: 217, endPoint y: 124, distance: 11.5
click at [218, 124] on input "0.00" at bounding box center [212, 121] width 92 height 16
drag, startPoint x: 173, startPoint y: 124, endPoint x: 161, endPoint y: 126, distance: 12.3
click at [160, 124] on div "Description 2022 Chevrolet [US_STATE] (VIN [US_VEHICLE_IDENTIFICATION_NUMBER]) …" at bounding box center [273, 147] width 235 height 217
type input "18,000"
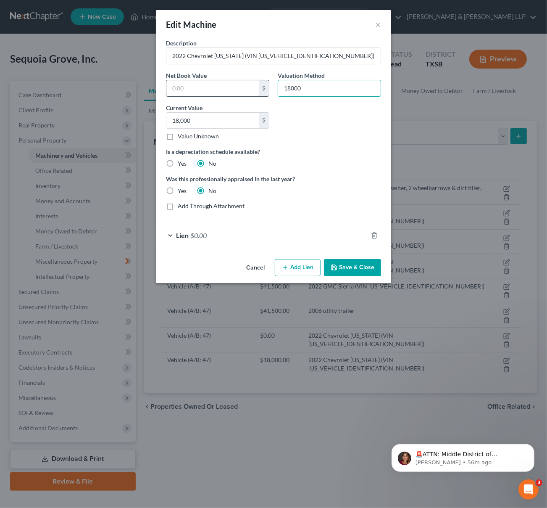
drag, startPoint x: 303, startPoint y: 86, endPoint x: 247, endPoint y: 85, distance: 55.5
click at [247, 85] on div "Description 2022 Chevrolet [US_STATE] (VIN [US_VEHICLE_IDENTIFICATION_NUMBER]) …" at bounding box center [274, 128] width 224 height 178
type input "NADA Bluebook"
click at [346, 267] on button "Save & Close" at bounding box center [352, 268] width 57 height 18
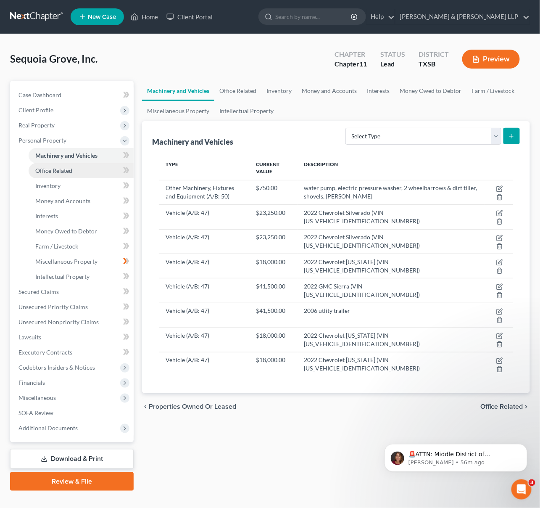
click at [52, 172] on span "Office Related" at bounding box center [53, 170] width 37 height 7
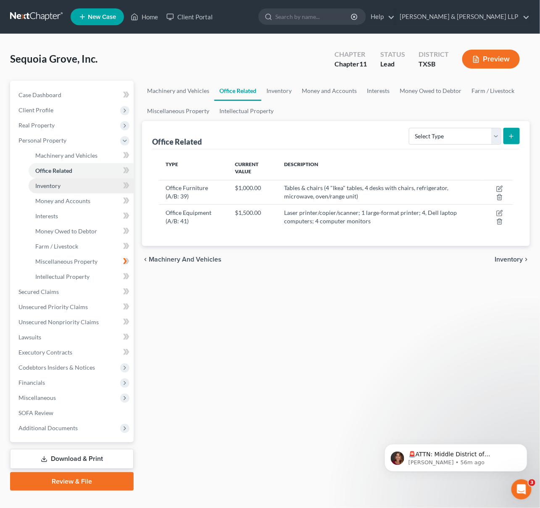
click at [59, 186] on span "Inventory" at bounding box center [47, 185] width 25 height 7
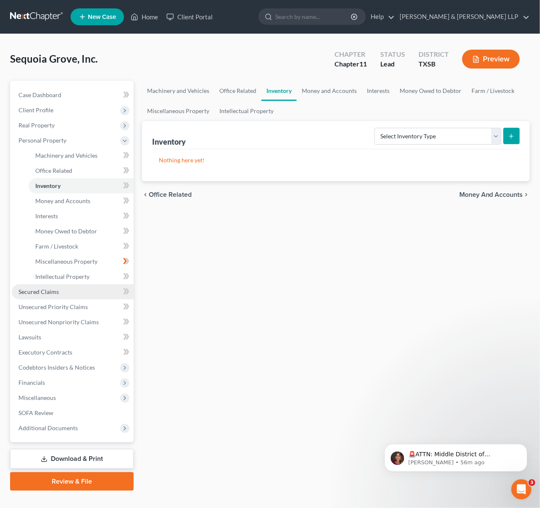
click at [65, 292] on link "Secured Claims" at bounding box center [73, 291] width 122 height 15
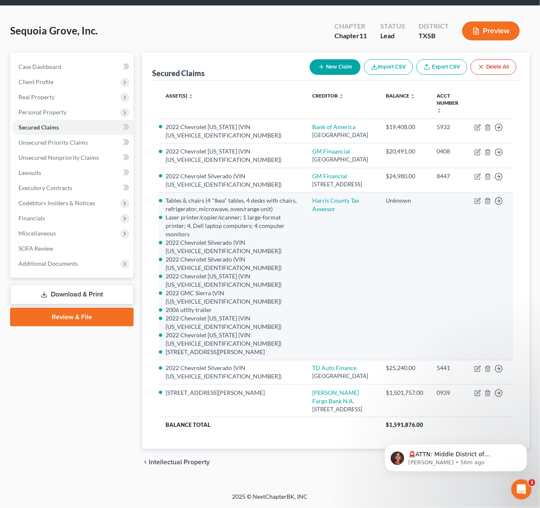
scroll to position [48, 0]
click at [478, 198] on icon "button" at bounding box center [478, 201] width 7 height 7
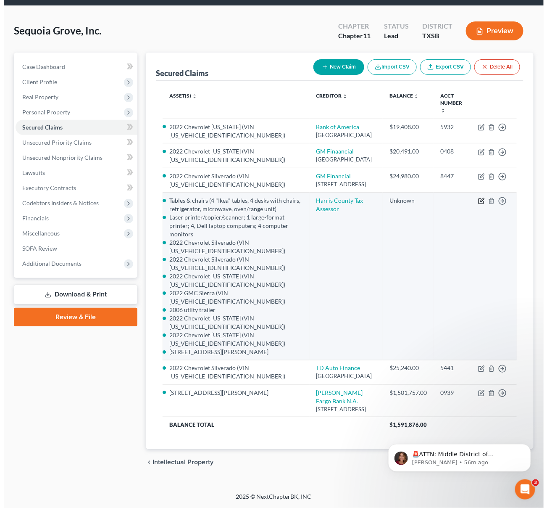
scroll to position [32, 0]
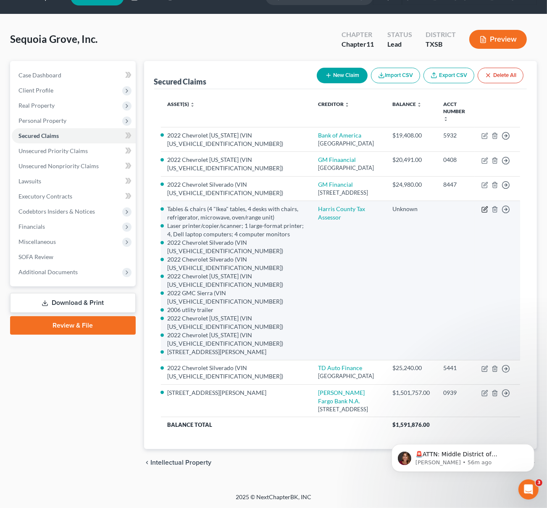
select select "1"
select select
select select "0"
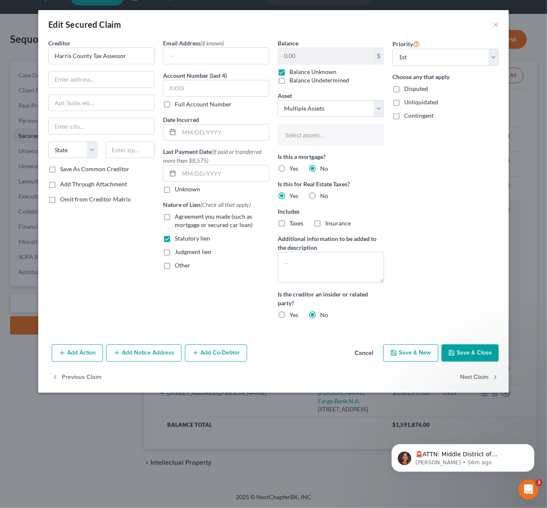
select select "2811110"
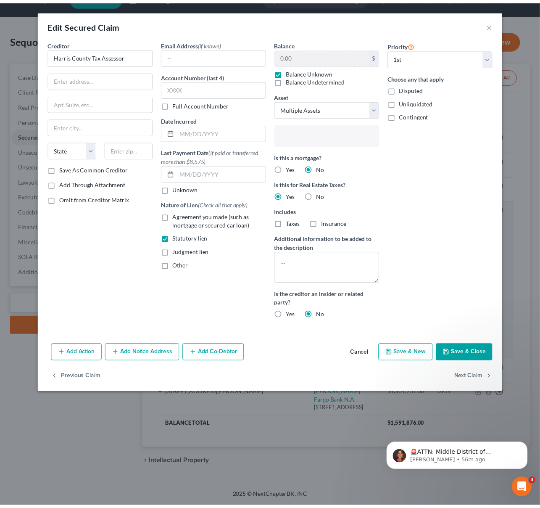
scroll to position [89, 0]
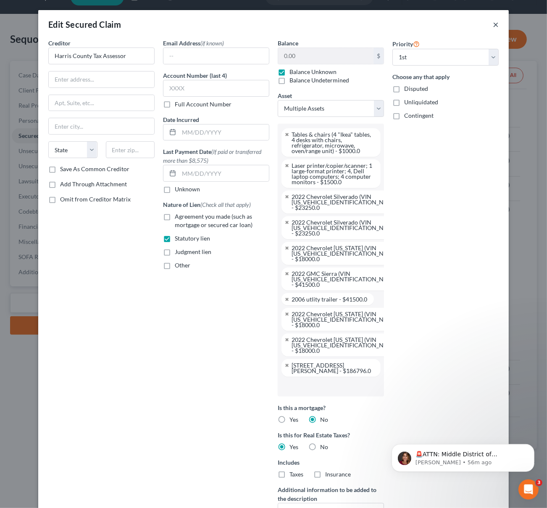
click at [493, 24] on button "×" at bounding box center [496, 24] width 6 height 10
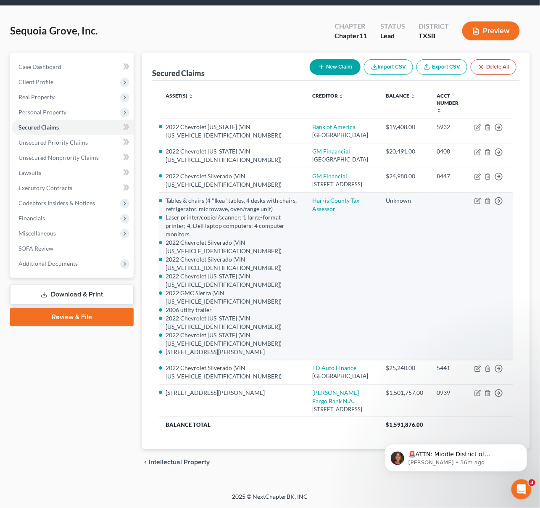
scroll to position [48, 0]
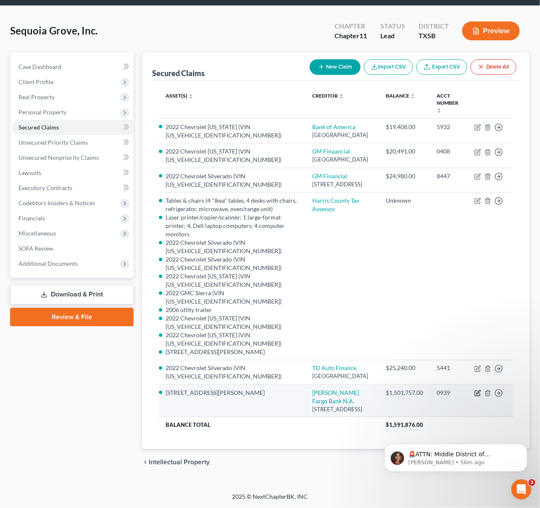
click at [476, 391] on icon "button" at bounding box center [477, 393] width 5 height 5
select select "24"
select select "14"
select select "1"
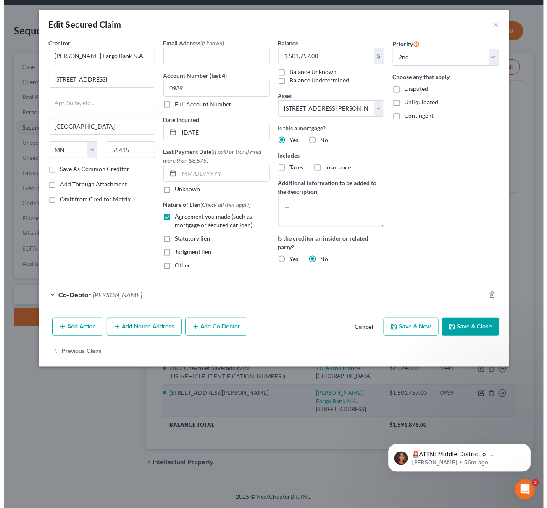
scroll to position [32, 0]
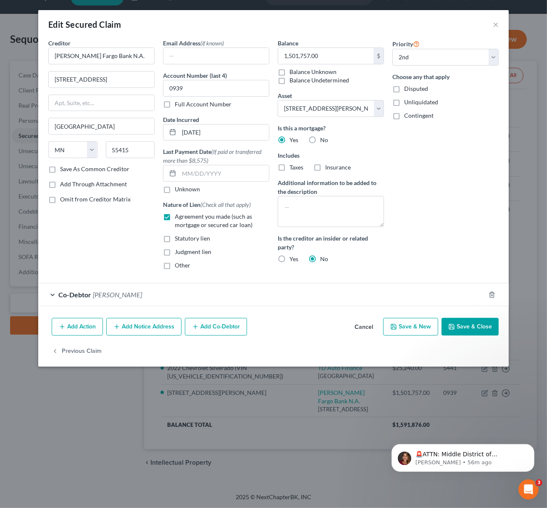
click at [372, 325] on button "Cancel" at bounding box center [364, 327] width 32 height 17
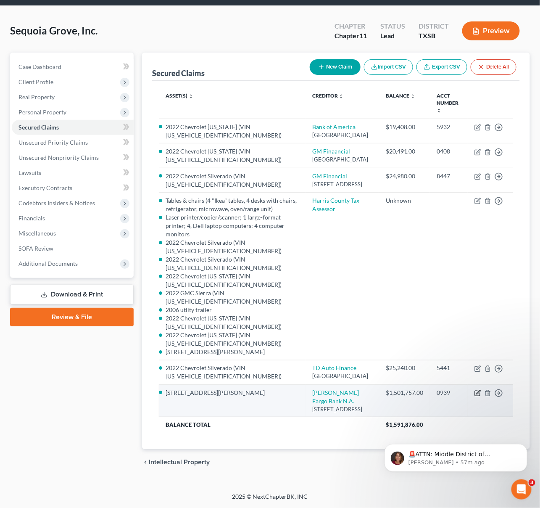
click at [478, 396] on icon "button" at bounding box center [478, 393] width 7 height 7
select select "24"
select select "14"
select select "1"
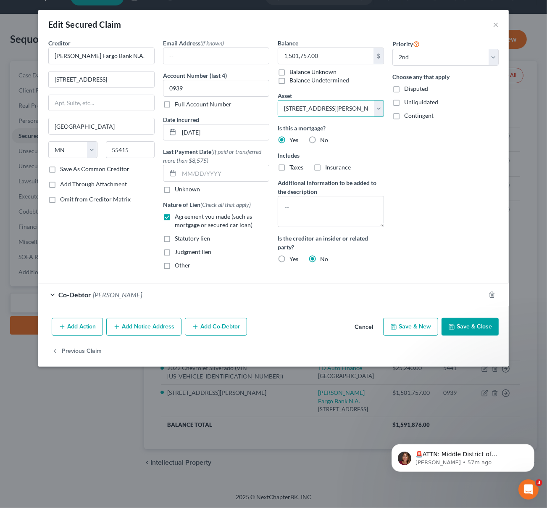
click at [306, 106] on select "Select Other Multiple Assets water pump, electric pressure washer, 2 wheelbarro…" at bounding box center [331, 108] width 106 height 17
select select "1"
click at [278, 100] on select "Select Other Multiple Assets water pump, electric pressure washer, 2 wheelbarro…" at bounding box center [331, 108] width 106 height 17
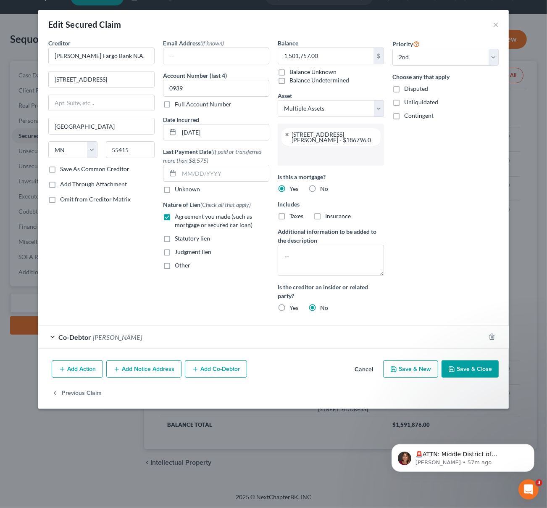
click at [317, 156] on input "text" at bounding box center [330, 155] width 95 height 13
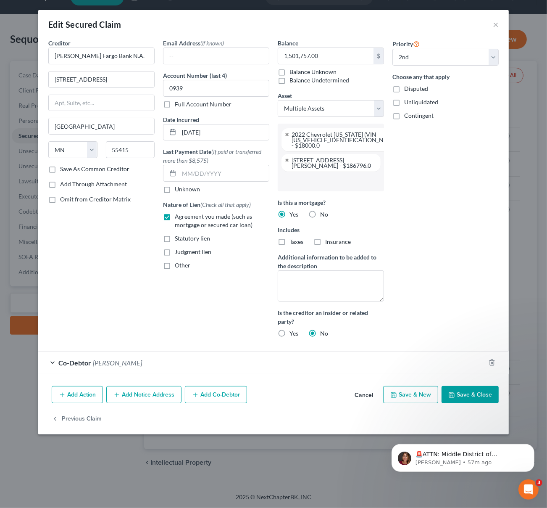
scroll to position [103, 0]
click at [338, 183] on input "text" at bounding box center [330, 181] width 95 height 13
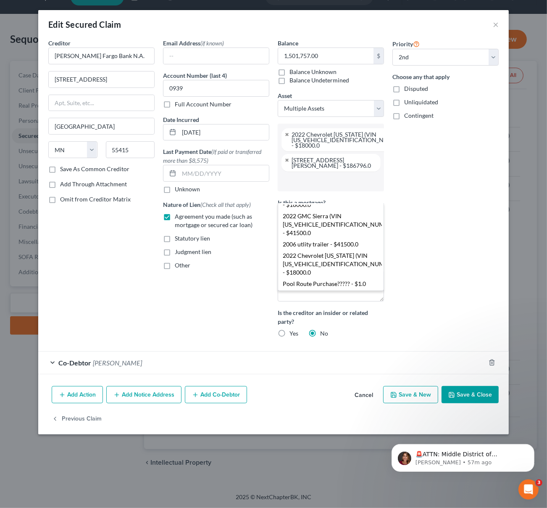
scroll to position [244, 0]
drag, startPoint x: 371, startPoint y: 259, endPoint x: 370, endPoint y: 265, distance: 6.4
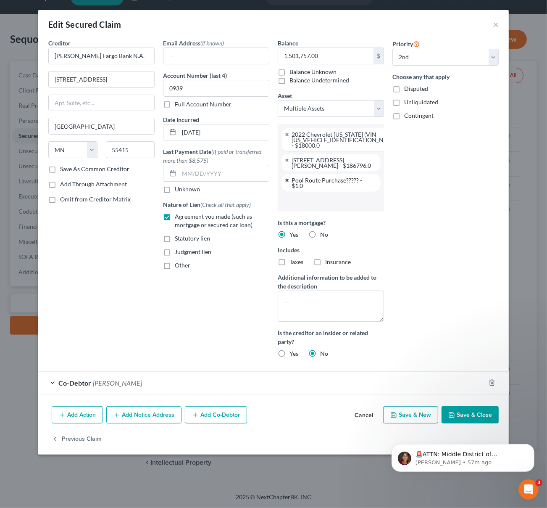
click at [287, 180] on link at bounding box center [287, 179] width 5 height 5
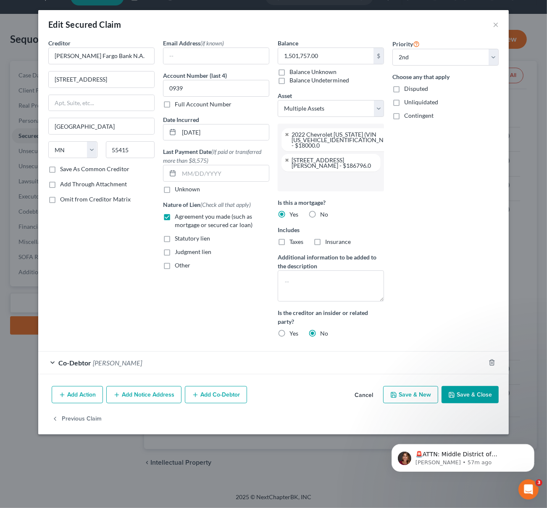
click at [304, 183] on input "text" at bounding box center [330, 181] width 95 height 13
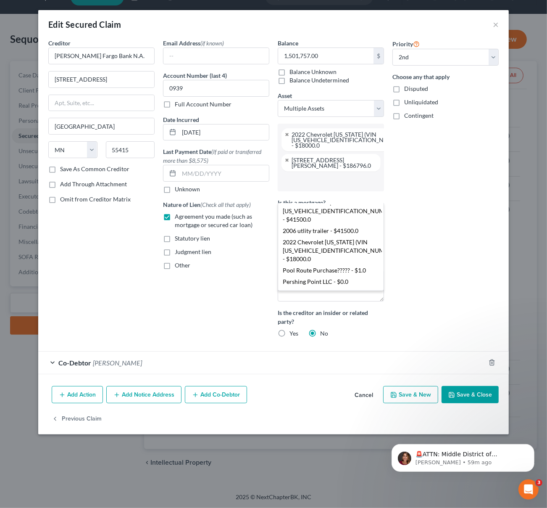
scroll to position [252, 0]
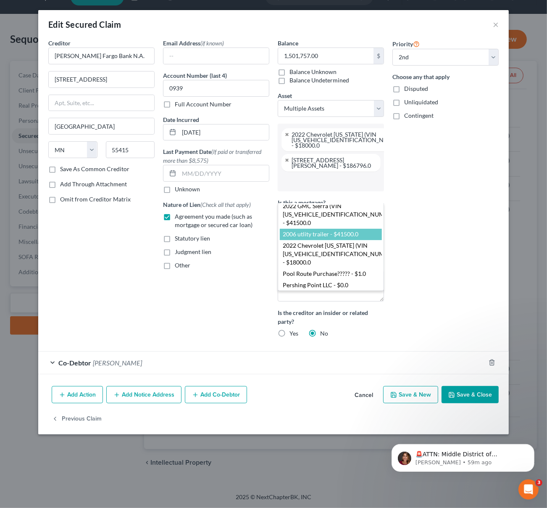
select select "2811118"
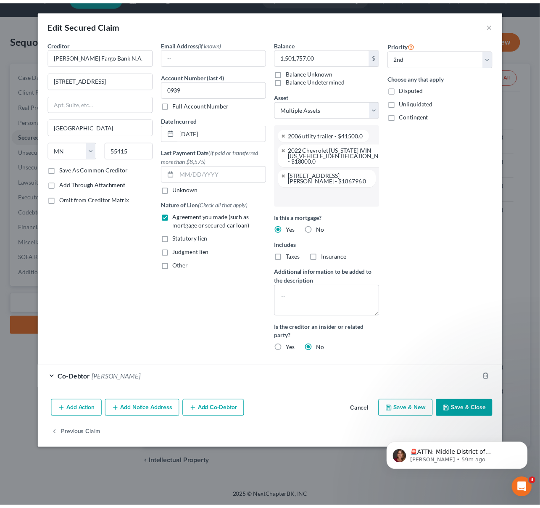
scroll to position [0, 0]
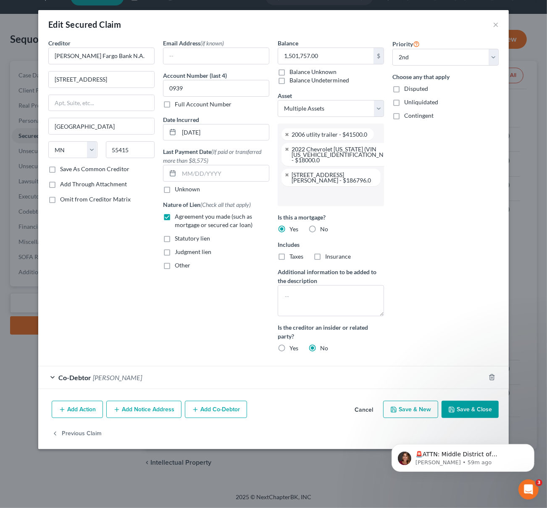
click at [459, 409] on button "Save & Close" at bounding box center [470, 410] width 57 height 18
select select
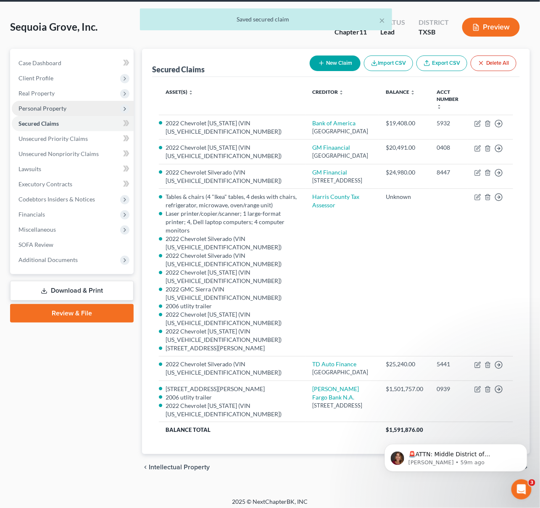
click at [55, 111] on span "Personal Property" at bounding box center [42, 108] width 48 height 7
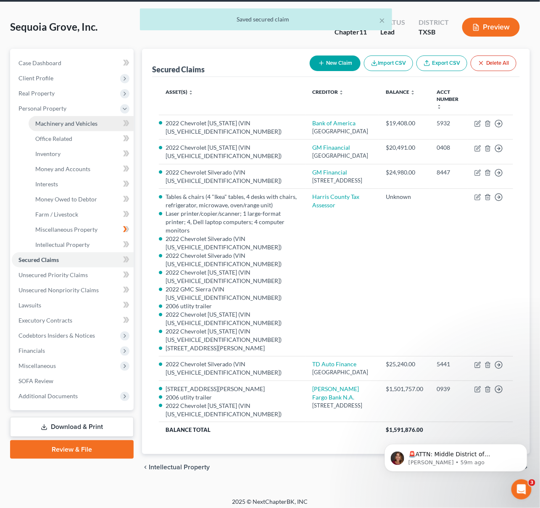
click at [71, 125] on span "Machinery and Vehicles" at bounding box center [66, 123] width 62 height 7
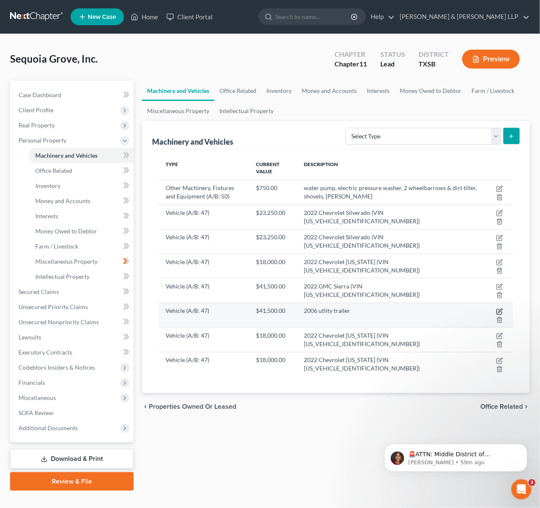
click at [498, 309] on icon "button" at bounding box center [499, 311] width 7 height 7
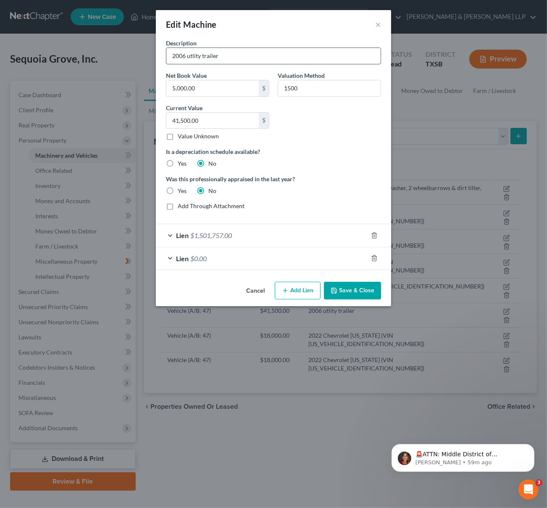
click at [240, 56] on input "2006 utlity trailer" at bounding box center [273, 56] width 214 height 16
paste input "[US_VEHICLE_IDENTIFICATION_NUMBER]"
type input "2006 utlity trailer (VIN [US_VEHICLE_IDENTIFICATION_NUMBER])"
click at [364, 290] on button "Save & Close" at bounding box center [352, 291] width 57 height 18
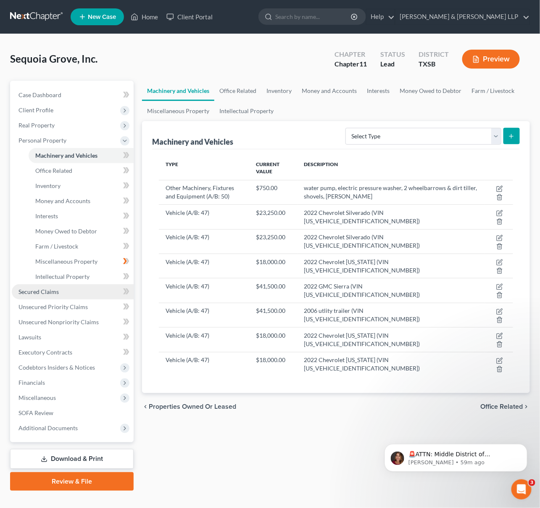
click at [64, 295] on link "Secured Claims" at bounding box center [73, 291] width 122 height 15
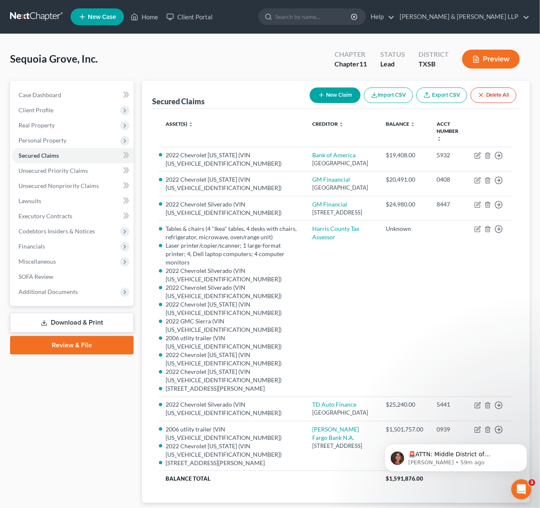
click at [473, 435] on body "🚨ATTN: Middle District of [US_STATE] The court has added a new Credit Counselin…" at bounding box center [455, 455] width 161 height 52
click at [473, 433] on body "🚨ATTN: Middle District of [US_STATE] The court has added a new Credit Counselin…" at bounding box center [455, 455] width 161 height 52
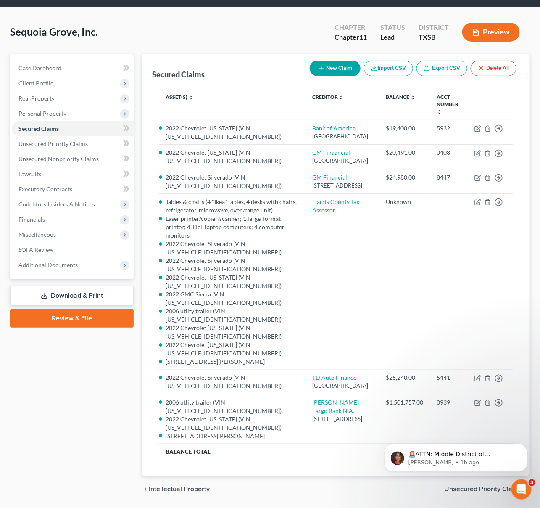
scroll to position [50, 0]
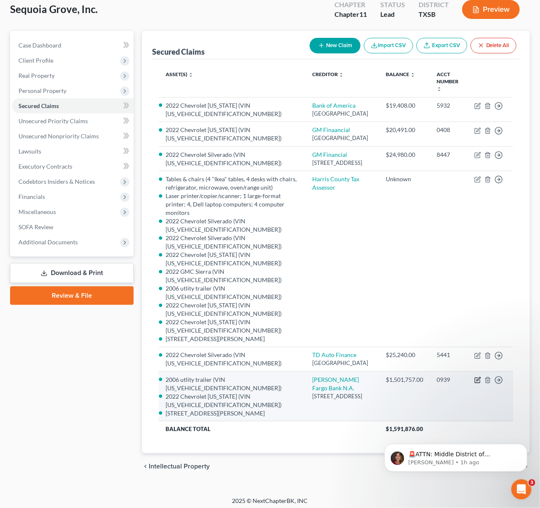
click at [478, 383] on icon "button" at bounding box center [478, 380] width 7 height 7
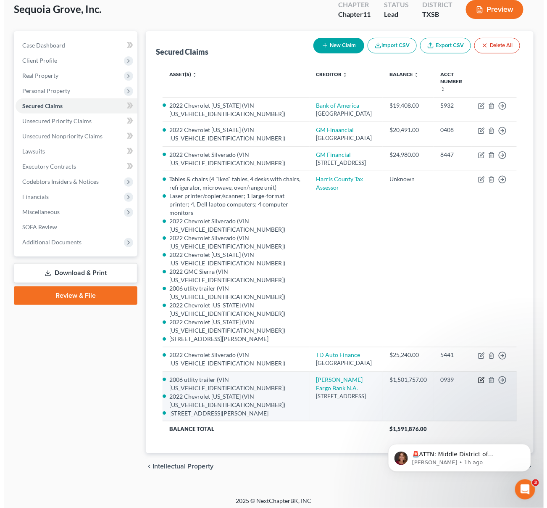
scroll to position [41, 0]
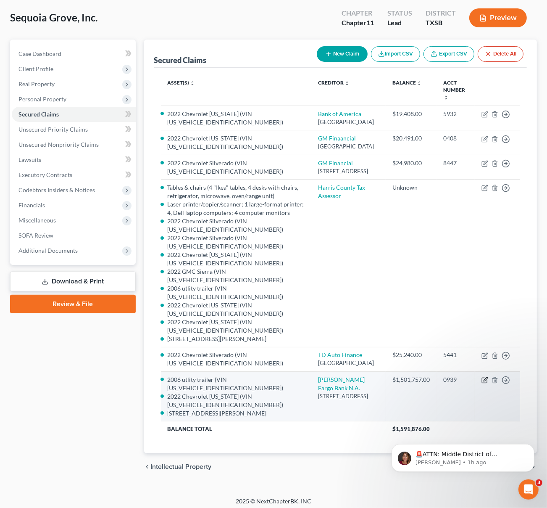
select select "24"
select select "1"
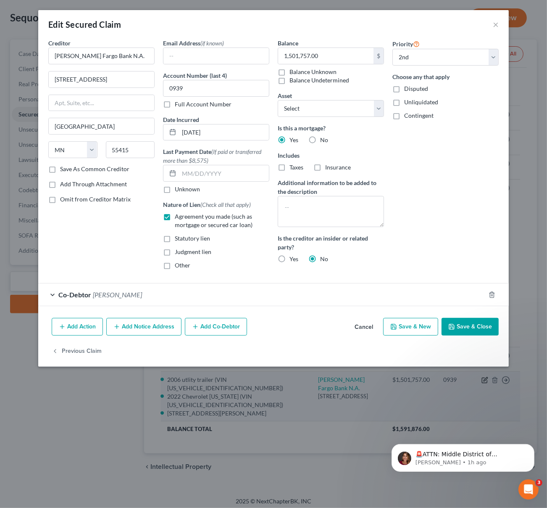
scroll to position [89, 0]
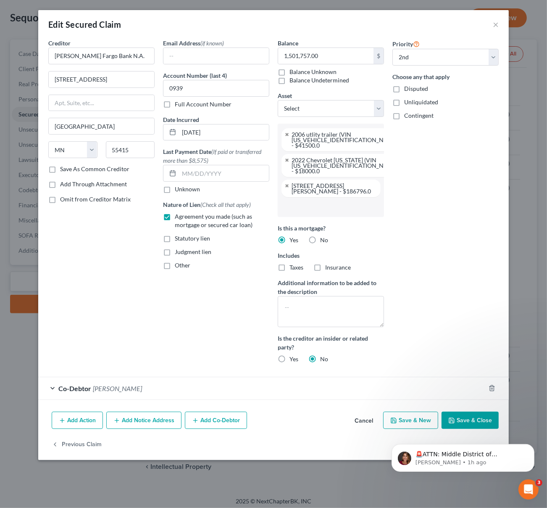
click at [345, 205] on input "text" at bounding box center [330, 207] width 95 height 13
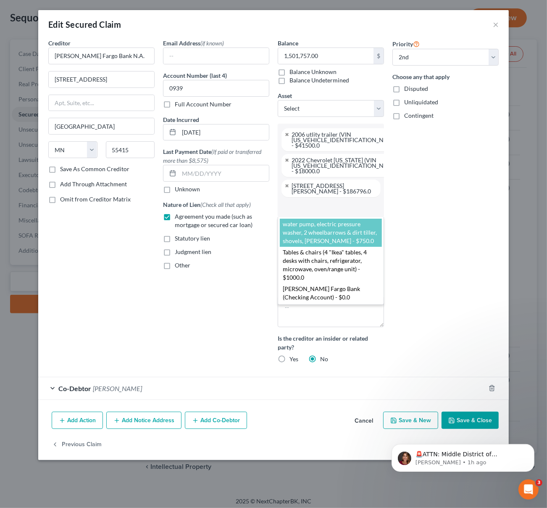
select select "2828556"
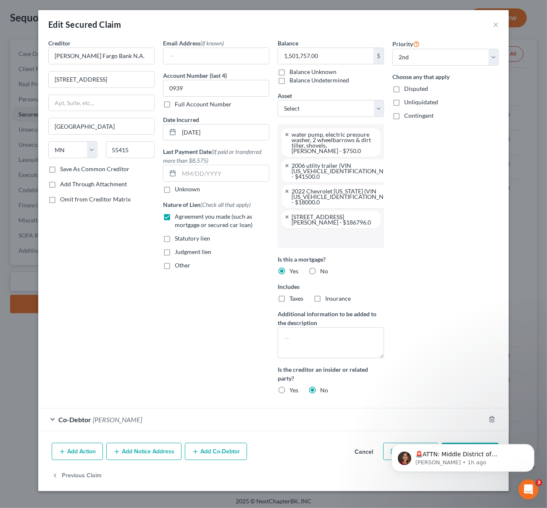
click at [330, 234] on input "text" at bounding box center [330, 238] width 95 height 13
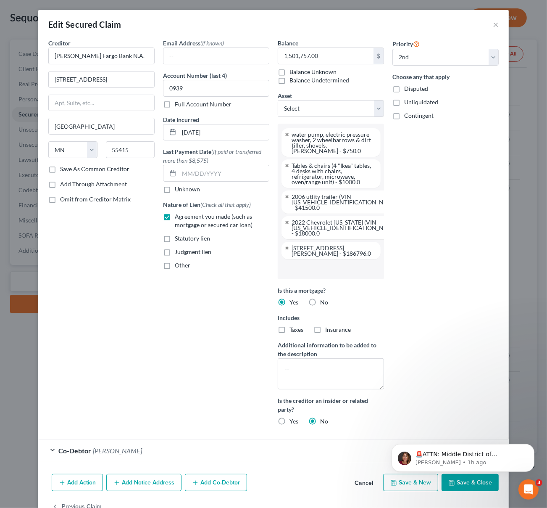
click at [323, 267] on input "text" at bounding box center [330, 269] width 95 height 13
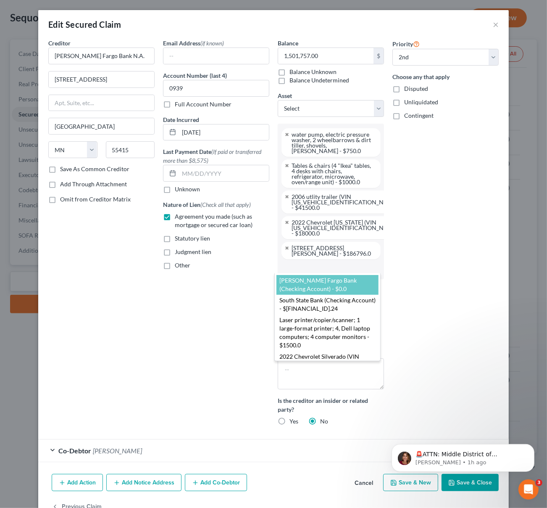
drag, startPoint x: 328, startPoint y: 280, endPoint x: 327, endPoint y: 274, distance: 6.0
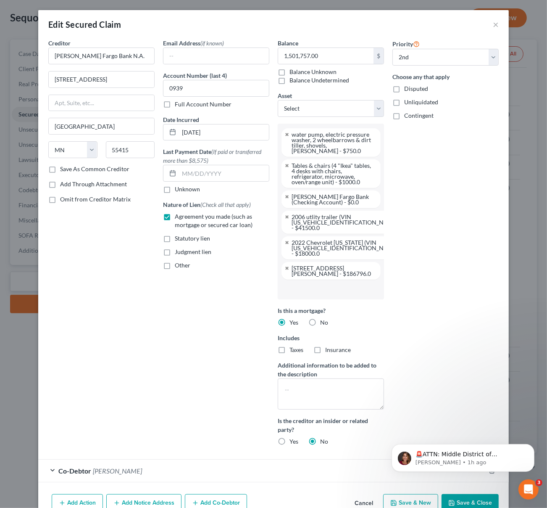
click at [325, 283] on input "text" at bounding box center [330, 289] width 95 height 13
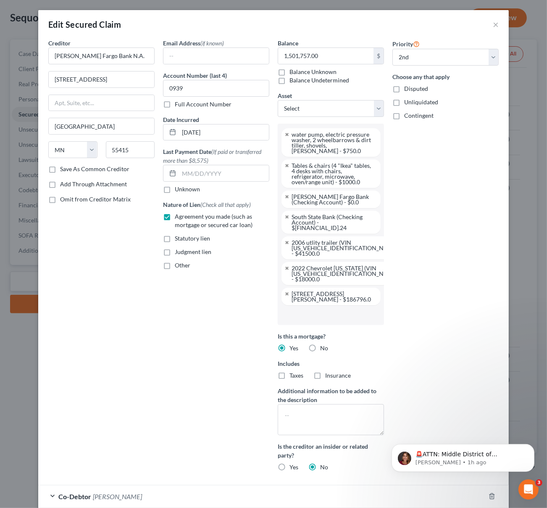
click at [324, 309] on input "text" at bounding box center [330, 315] width 95 height 13
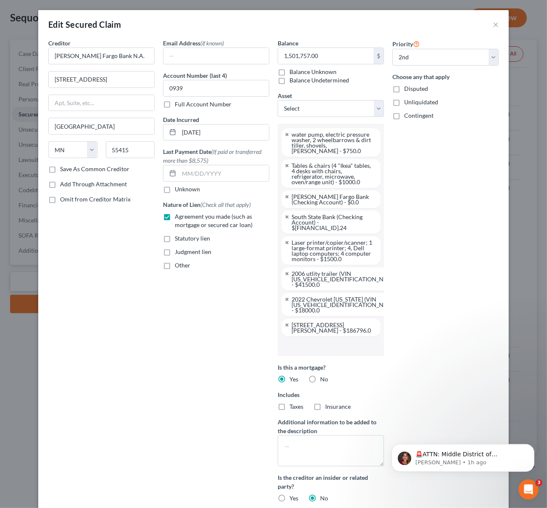
click at [325, 340] on input "text" at bounding box center [330, 346] width 95 height 13
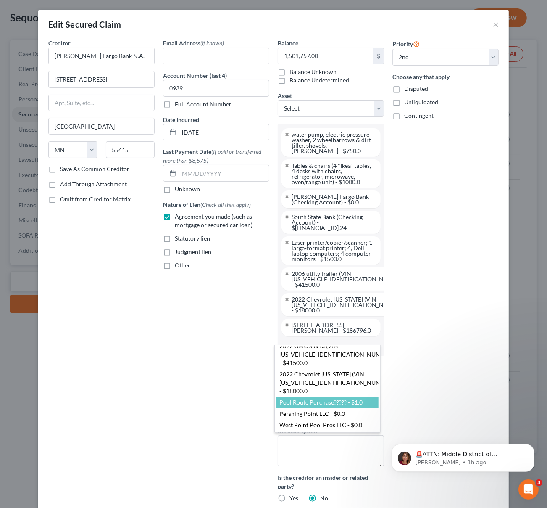
scroll to position [0, 0]
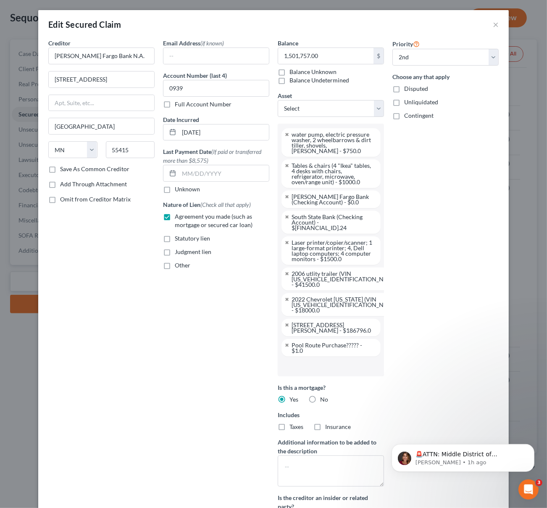
click at [334, 360] on input "text" at bounding box center [330, 366] width 95 height 13
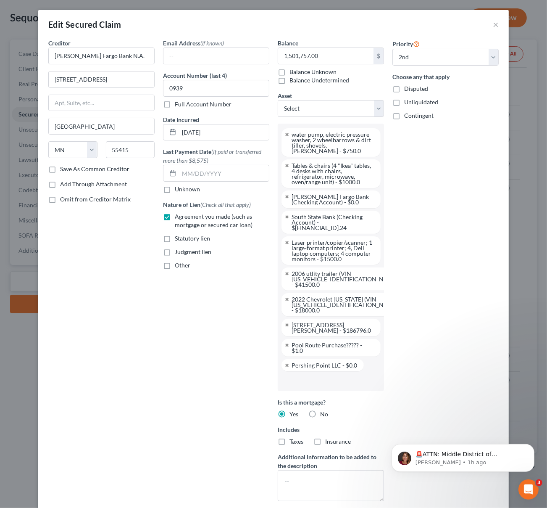
click at [325, 375] on input "text" at bounding box center [330, 381] width 95 height 13
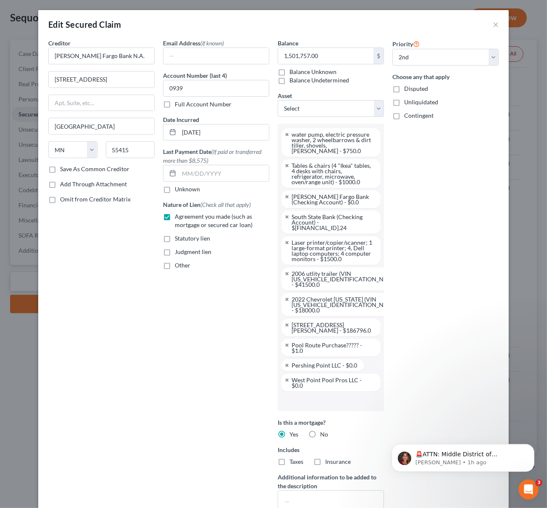
click at [407, 414] on div "Priority Select 1st 2nd 3rd 4th 5th 6th 7th 8th 9th 10th 11th 12th 13th 14th 15…" at bounding box center [445, 301] width 115 height 525
click at [447, 406] on div "Priority Select 1st 2nd 3rd 4th 5th 6th 7th 8th 9th 10th 11th 12th 13th 14th 15…" at bounding box center [445, 301] width 115 height 525
click at [366, 395] on input "text" at bounding box center [330, 401] width 95 height 13
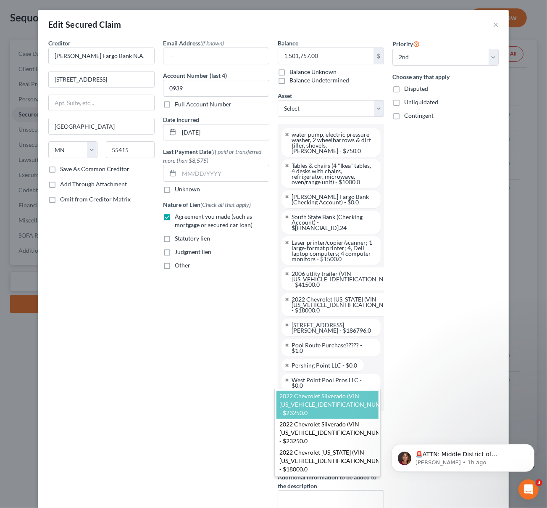
click at [172, 365] on body "Home New Case Client Portal [PERSON_NAME] & [PERSON_NAME] LLP [EMAIL_ADDRESS][D…" at bounding box center [273, 235] width 547 height 553
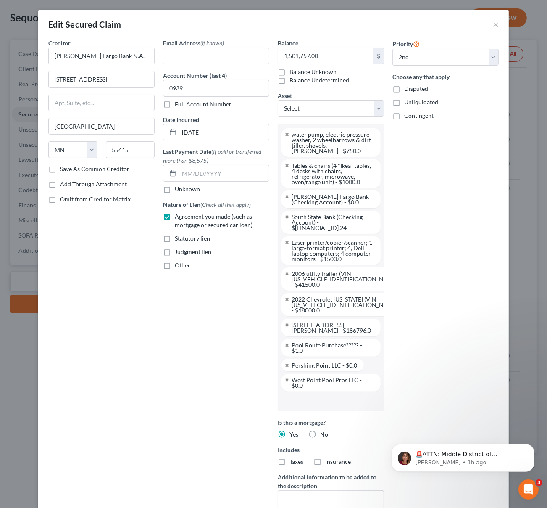
scroll to position [134, 0]
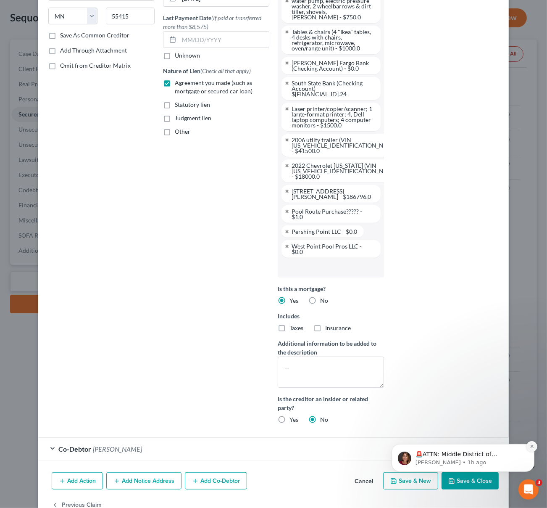
click at [531, 445] on icon "Dismiss notification" at bounding box center [532, 446] width 5 height 5
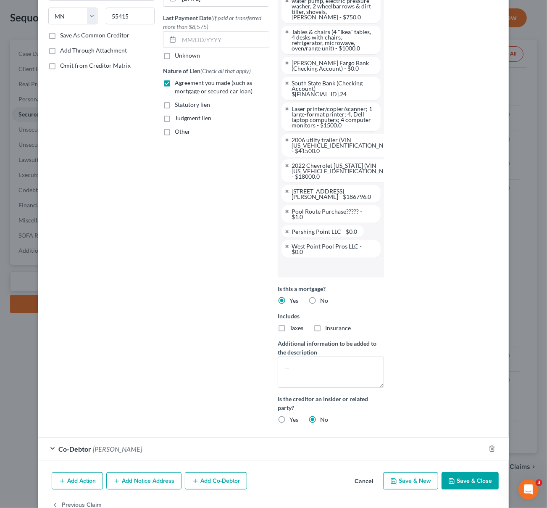
click at [480, 472] on button "Save & Close" at bounding box center [470, 481] width 57 height 18
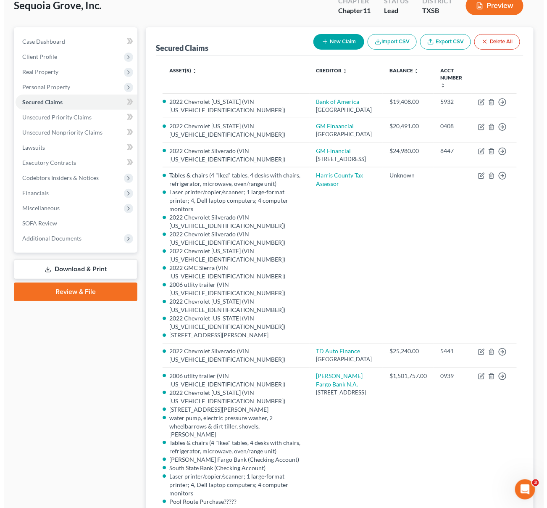
scroll to position [0, 0]
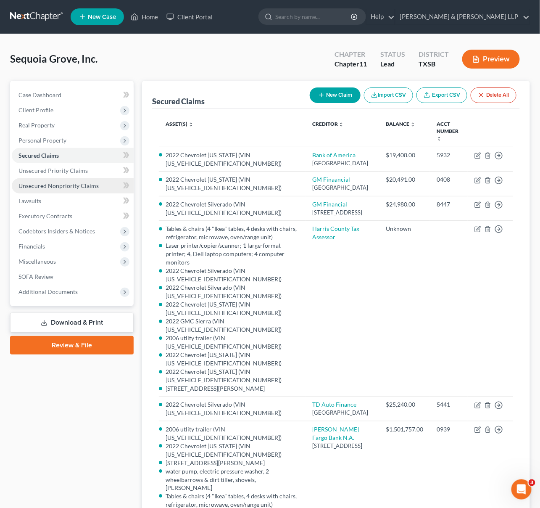
click at [60, 186] on span "Unsecured Nonpriority Claims" at bounding box center [58, 185] width 80 height 7
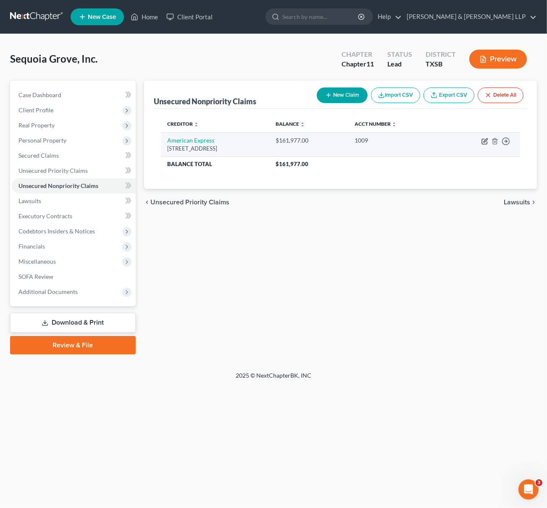
click at [484, 140] on icon "button" at bounding box center [485, 141] width 7 height 7
select select "14"
select select "2"
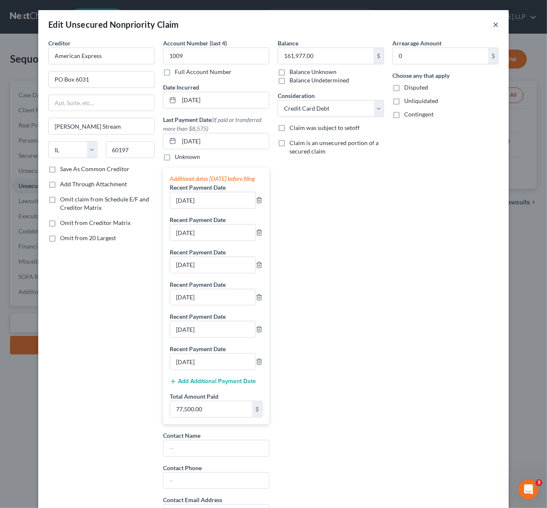
click at [493, 24] on button "×" at bounding box center [496, 24] width 6 height 10
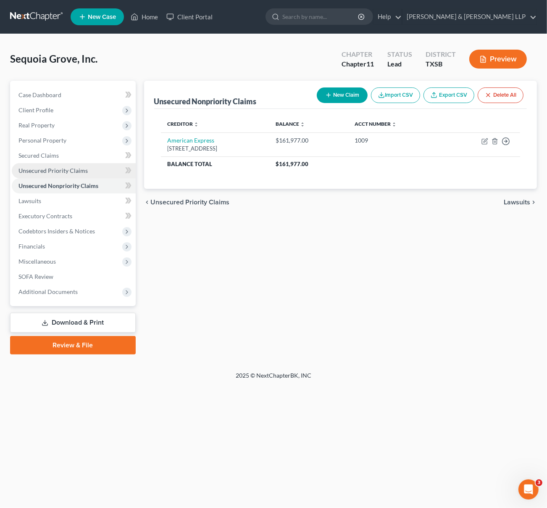
click at [45, 169] on span "Unsecured Priority Claims" at bounding box center [52, 170] width 69 height 7
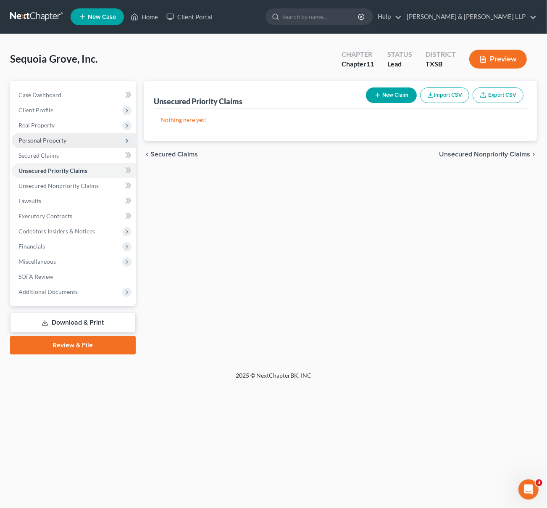
click at [69, 139] on span "Personal Property" at bounding box center [74, 140] width 124 height 15
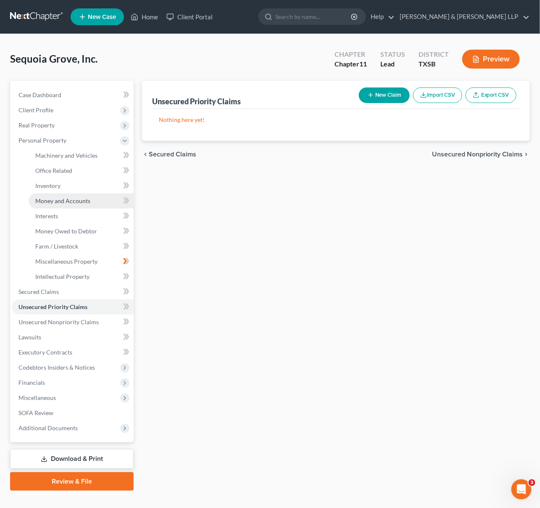
click at [74, 203] on span "Money and Accounts" at bounding box center [62, 200] width 55 height 7
